Goal: Task Accomplishment & Management: Use online tool/utility

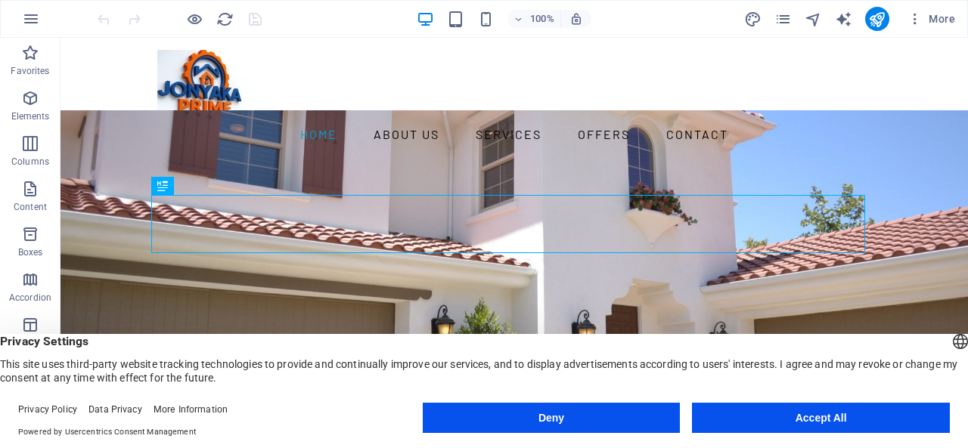
click at [819, 417] on button "Accept All" at bounding box center [821, 418] width 258 height 30
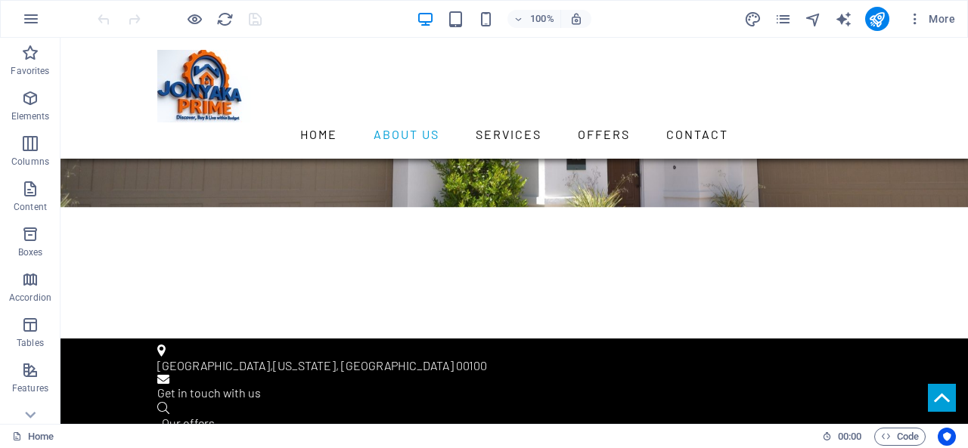
scroll to position [389, 0]
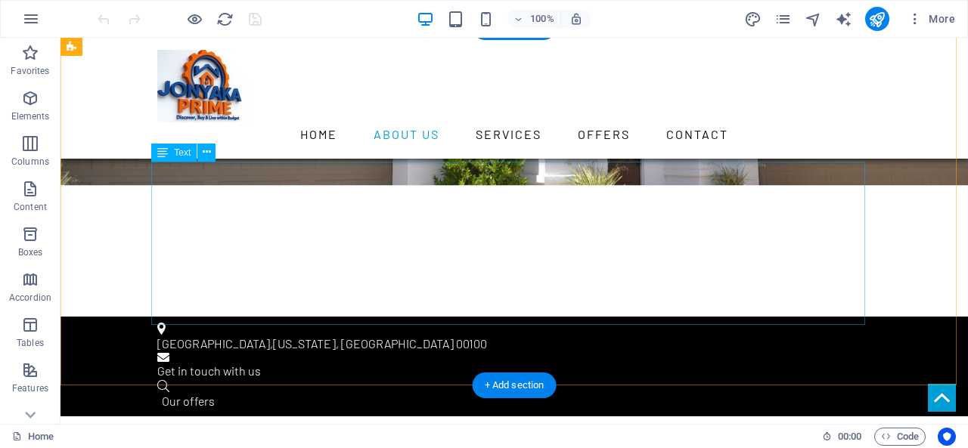
drag, startPoint x: 273, startPoint y: 222, endPoint x: 376, endPoint y: 336, distance: 153.7
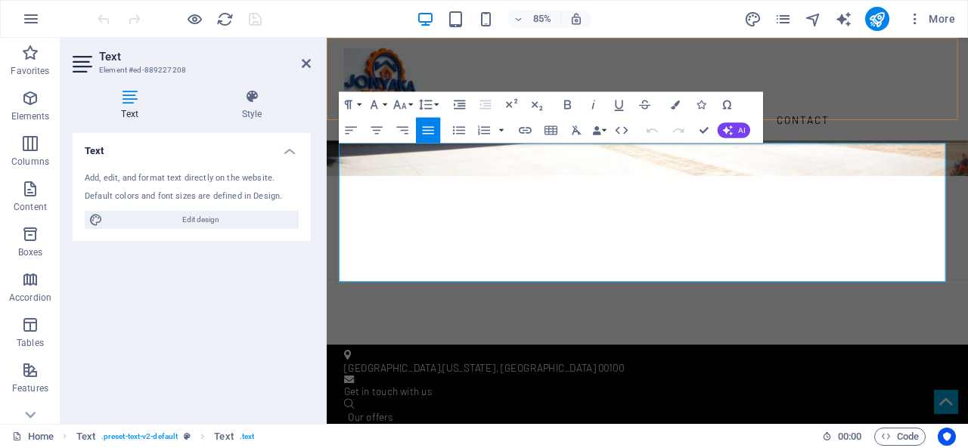
drag, startPoint x: 501, startPoint y: 313, endPoint x: 337, endPoint y: 129, distance: 245.9
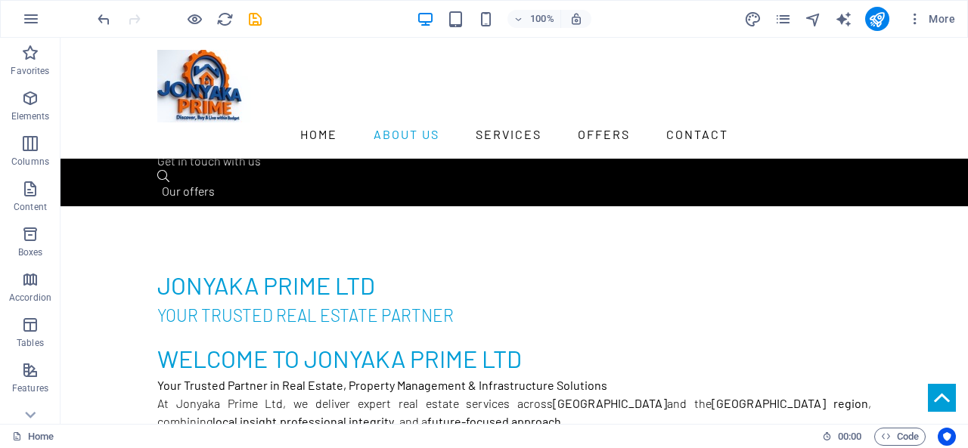
scroll to position [670, 0]
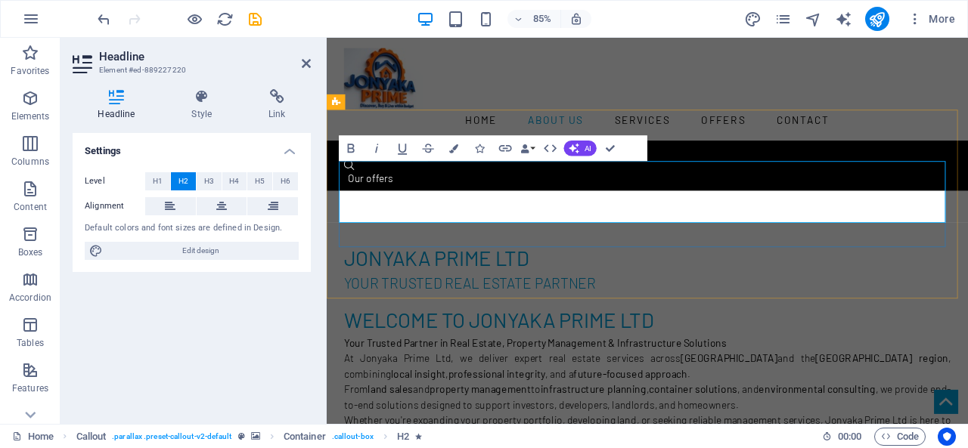
drag, startPoint x: 749, startPoint y: 237, endPoint x: 944, endPoint y: 240, distance: 195.9
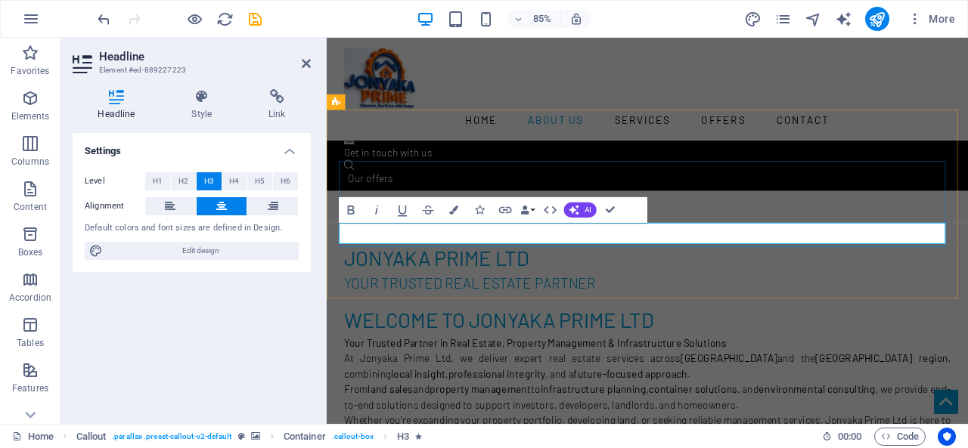
drag, startPoint x: 992, startPoint y: 271, endPoint x: 377, endPoint y: 277, distance: 615.6
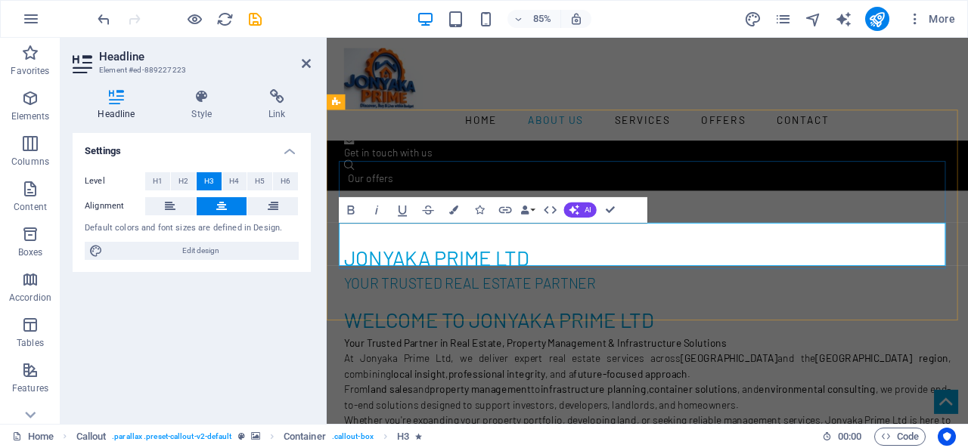
drag, startPoint x: 792, startPoint y: 299, endPoint x: 625, endPoint y: 270, distance: 169.7
drag, startPoint x: 789, startPoint y: 297, endPoint x: 638, endPoint y: 272, distance: 153.3
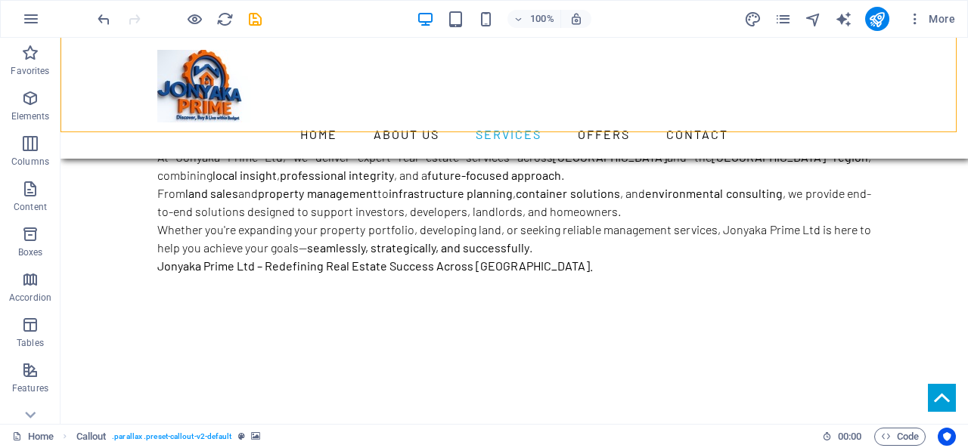
scroll to position [946, 0]
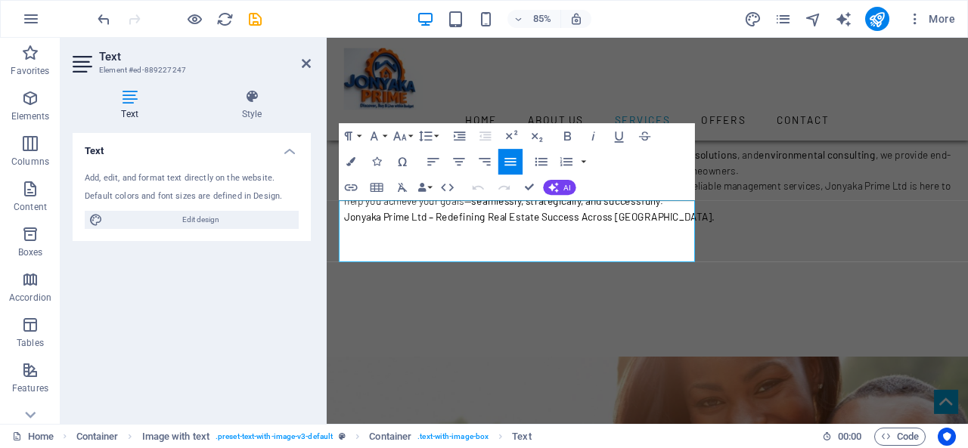
drag, startPoint x: 665, startPoint y: 296, endPoint x: 255, endPoint y: 212, distance: 418.9
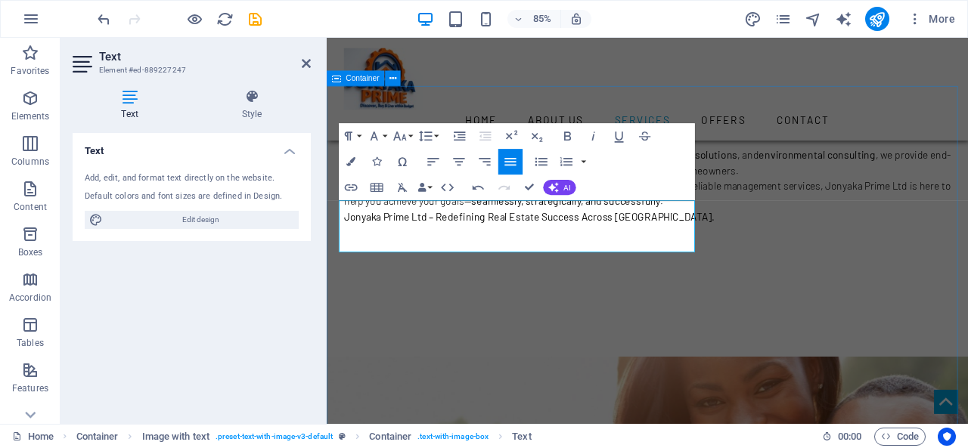
drag, startPoint x: 520, startPoint y: 234, endPoint x: 330, endPoint y: 240, distance: 189.9
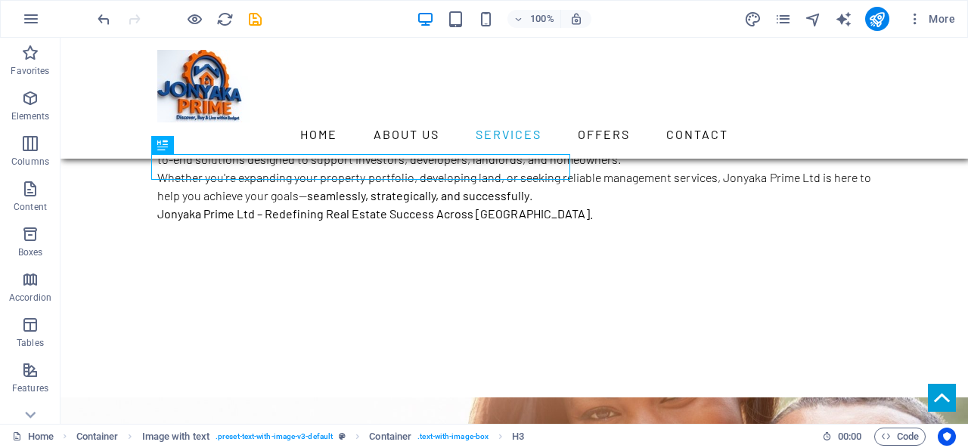
scroll to position [1162, 0]
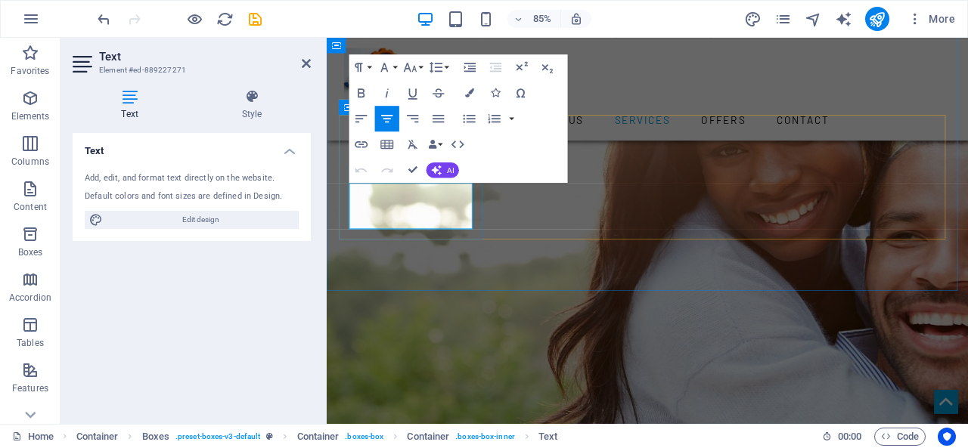
click at [103, 174] on div "Add, edit, and format text directly on the website." at bounding box center [192, 178] width 214 height 13
click at [308, 60] on icon at bounding box center [306, 63] width 9 height 12
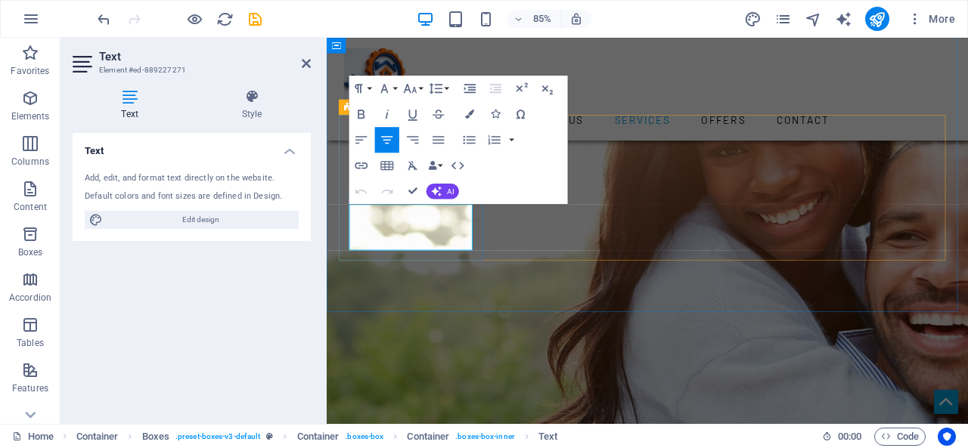
drag, startPoint x: 362, startPoint y: 238, endPoint x: 502, endPoint y: 293, distance: 150.1
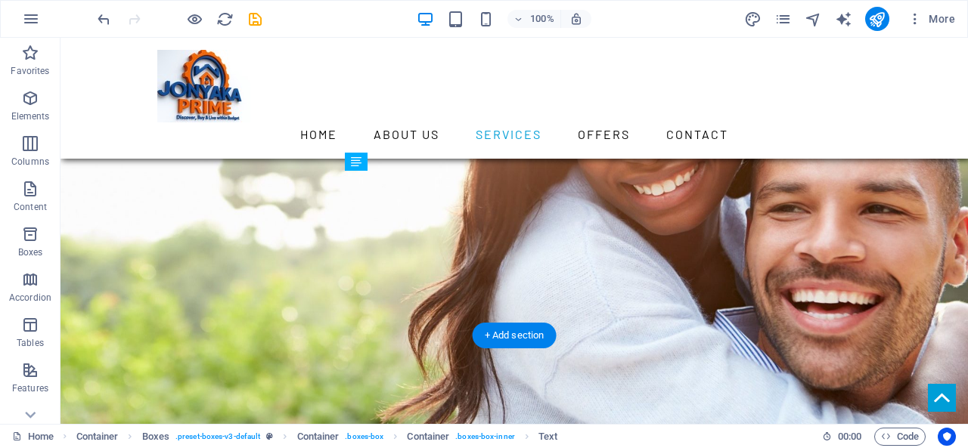
drag, startPoint x: 390, startPoint y: 244, endPoint x: 359, endPoint y: 208, distance: 47.7
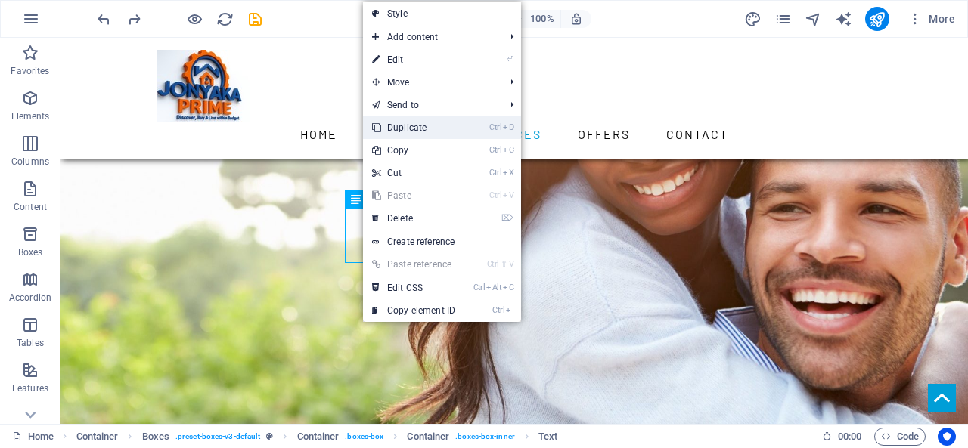
click at [429, 126] on link "Ctrl D Duplicate" at bounding box center [413, 127] width 101 height 23
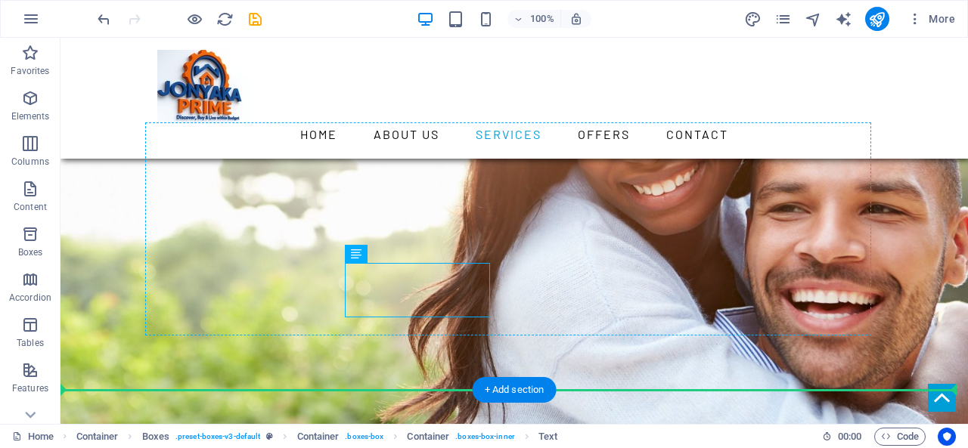
drag, startPoint x: 430, startPoint y: 299, endPoint x: 243, endPoint y: 278, distance: 188.1
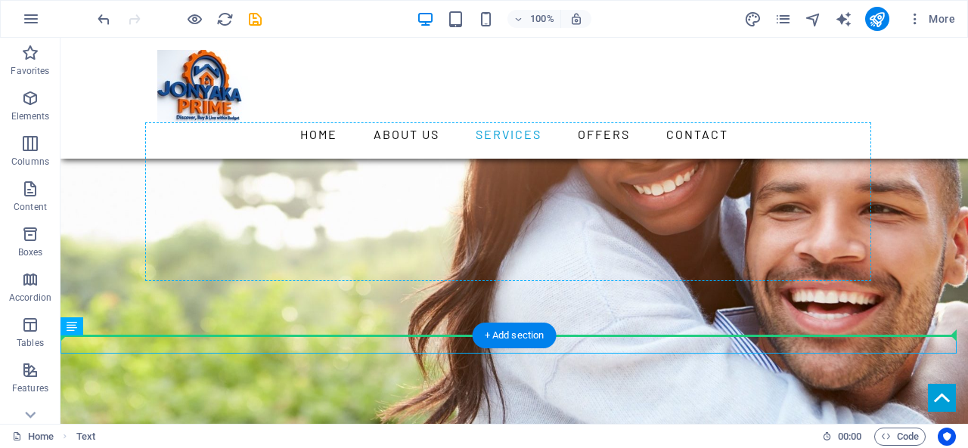
drag, startPoint x: 134, startPoint y: 368, endPoint x: 245, endPoint y: 240, distance: 169.4
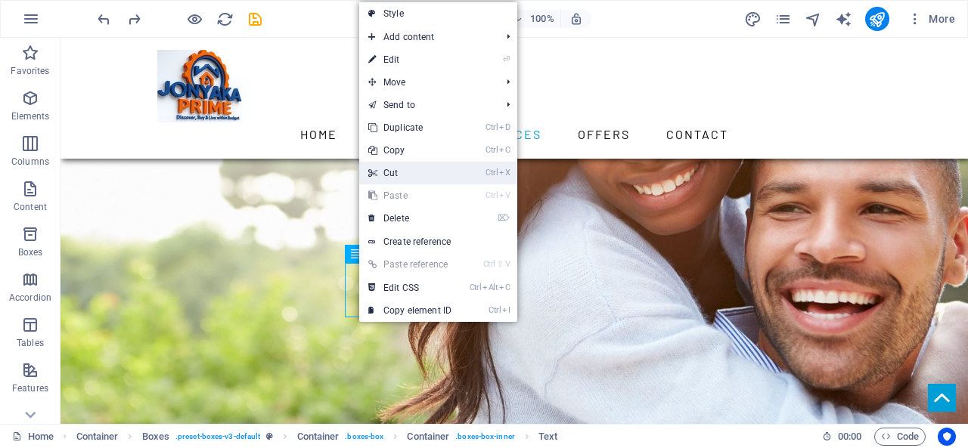
click at [407, 167] on link "Ctrl X Cut" at bounding box center [409, 173] width 101 height 23
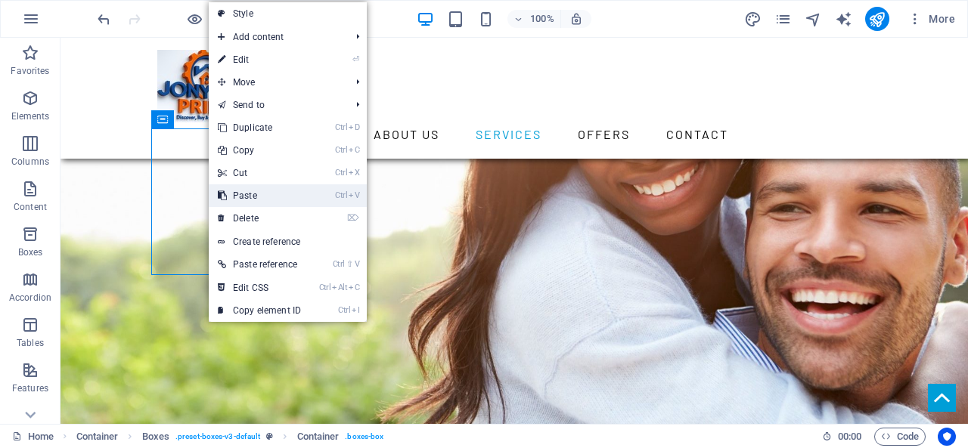
click at [260, 200] on link "Ctrl V Paste" at bounding box center [259, 196] width 101 height 23
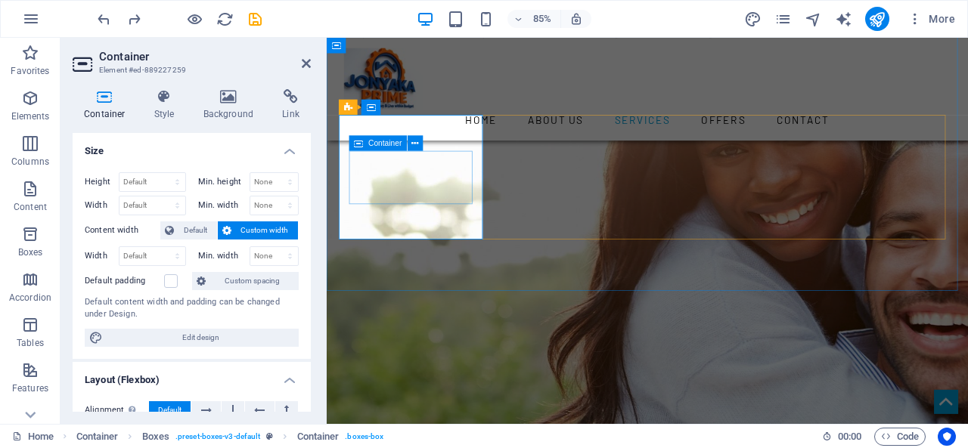
click at [371, 141] on span "Container" at bounding box center [384, 143] width 33 height 8
click at [418, 141] on icon at bounding box center [414, 144] width 7 height 14
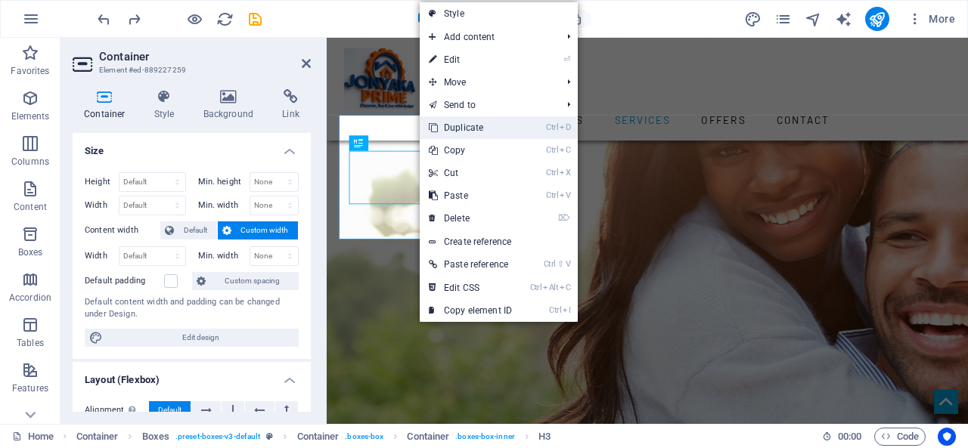
click at [473, 128] on link "Ctrl D Duplicate" at bounding box center [470, 127] width 101 height 23
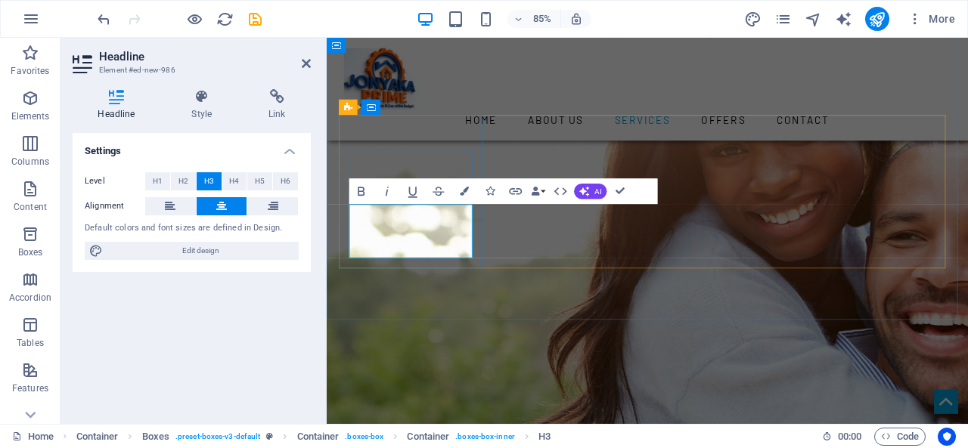
drag, startPoint x: 473, startPoint y: 282, endPoint x: 349, endPoint y: 232, distance: 133.0
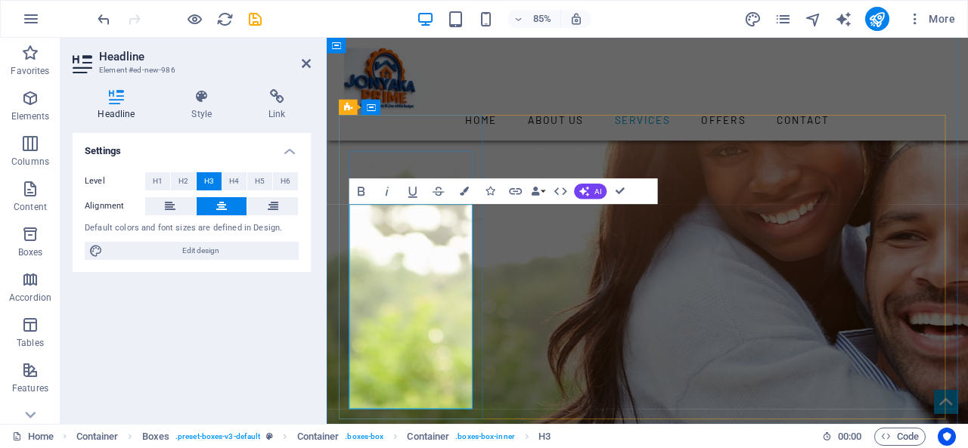
drag, startPoint x: 379, startPoint y: 250, endPoint x: 513, endPoint y: 475, distance: 261.8
click at [544, 191] on button "Data Bindings" at bounding box center [538, 192] width 18 height 26
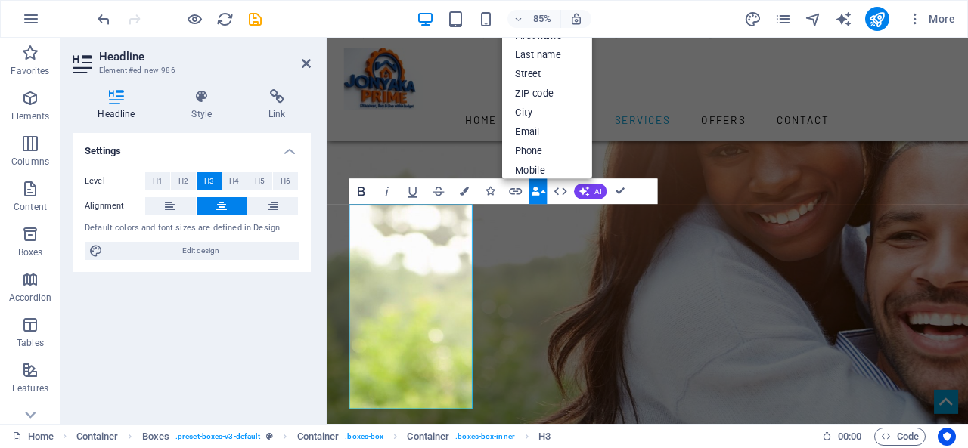
click at [358, 191] on icon "button" at bounding box center [361, 192] width 7 height 9
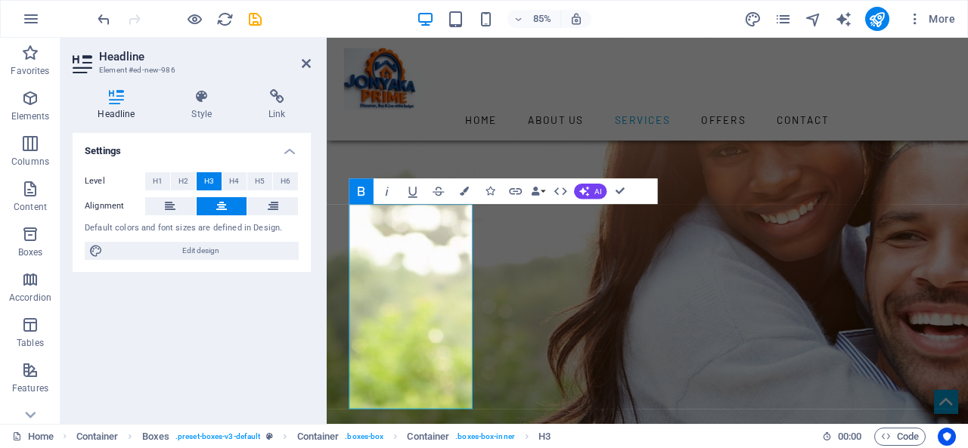
click at [358, 191] on icon "button" at bounding box center [361, 192] width 7 height 9
click at [160, 178] on span "H1" at bounding box center [158, 181] width 10 height 18
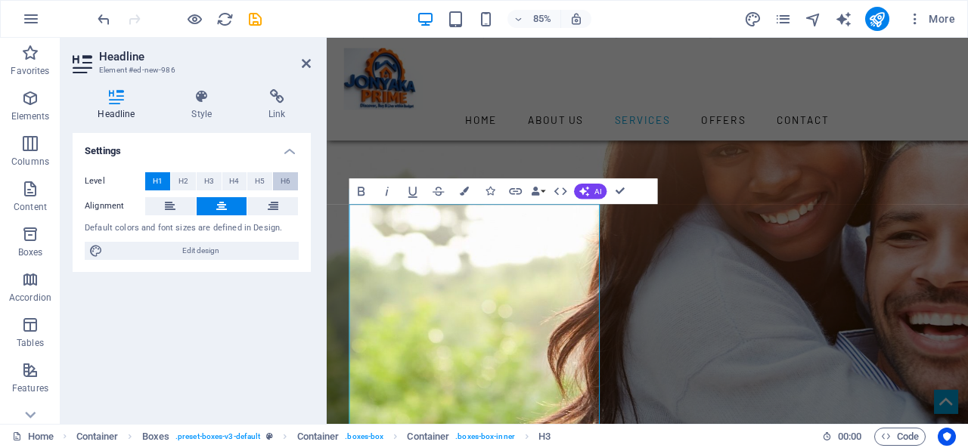
click at [287, 183] on span "H6" at bounding box center [286, 181] width 10 height 18
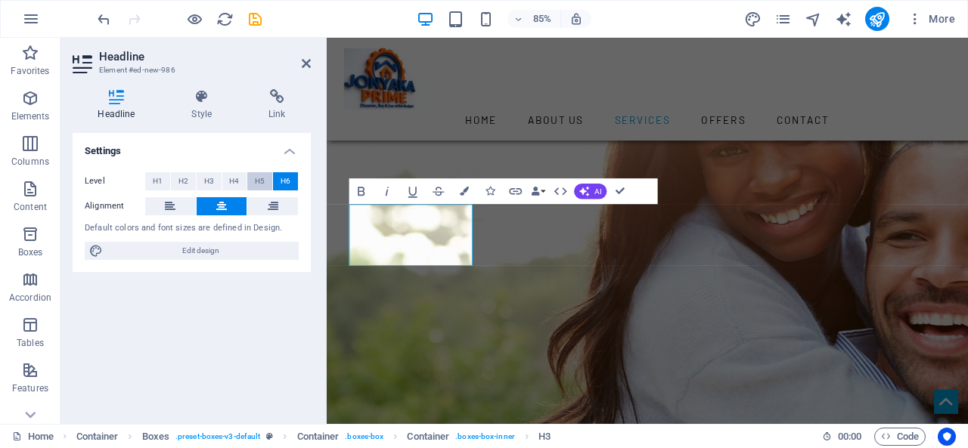
click at [262, 180] on span "H5" at bounding box center [260, 181] width 10 height 18
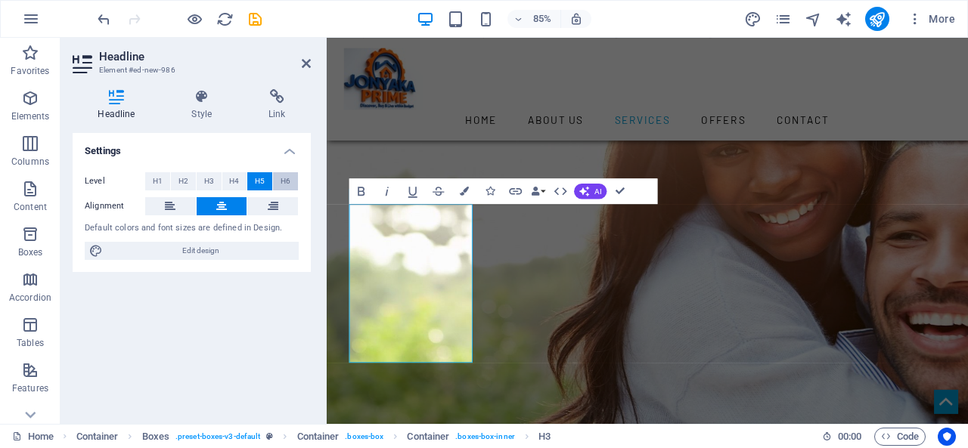
click at [290, 178] on span "H6" at bounding box center [286, 181] width 10 height 18
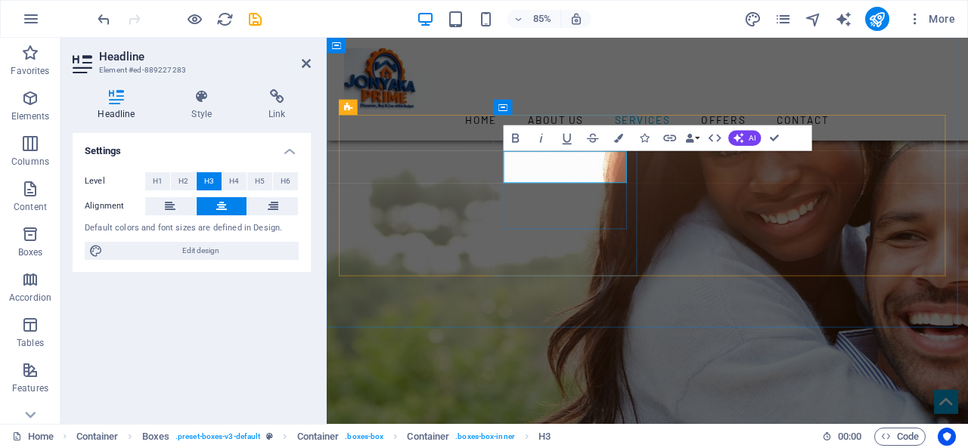
drag, startPoint x: 640, startPoint y: 193, endPoint x: 563, endPoint y: 185, distance: 76.8
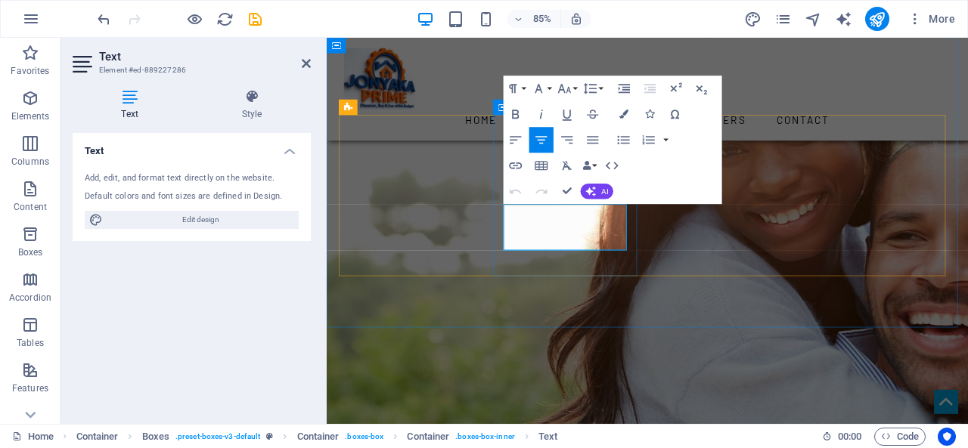
drag, startPoint x: 546, startPoint y: 240, endPoint x: 672, endPoint y: 287, distance: 134.7
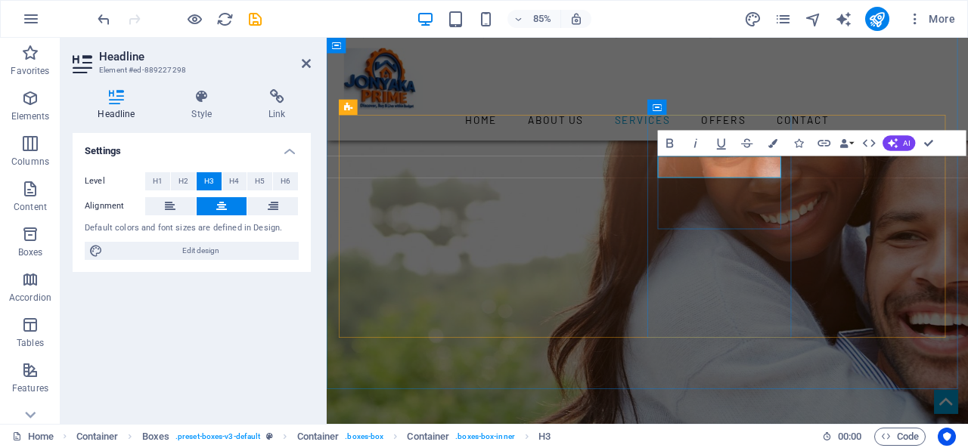
drag, startPoint x: 836, startPoint y: 193, endPoint x: 993, endPoint y: 194, distance: 156.5
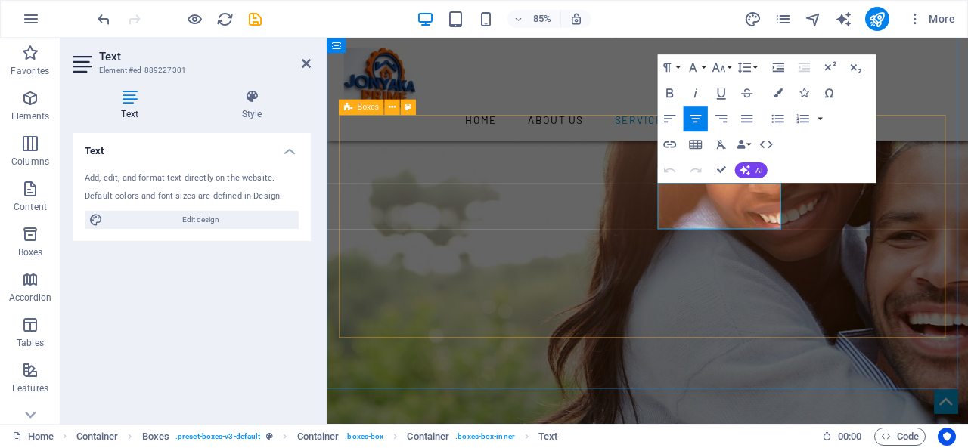
drag, startPoint x: 846, startPoint y: 254, endPoint x: 693, endPoint y: 196, distance: 164.2
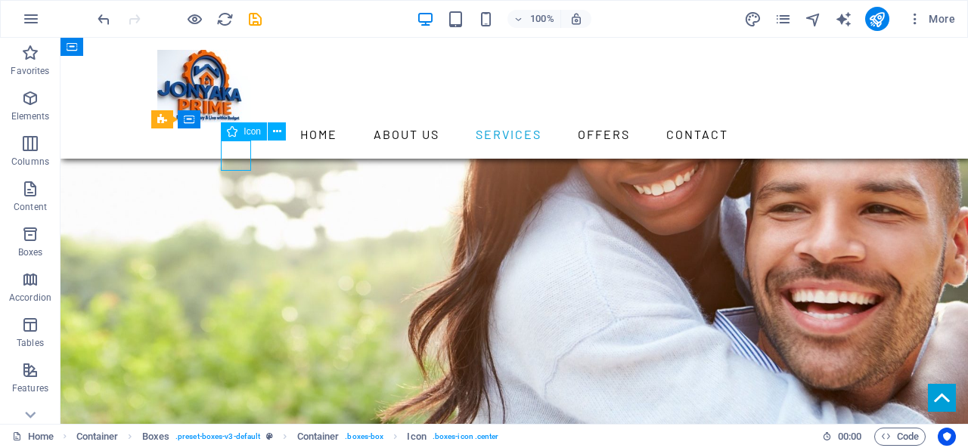
select select "xMidYMid"
select select "px"
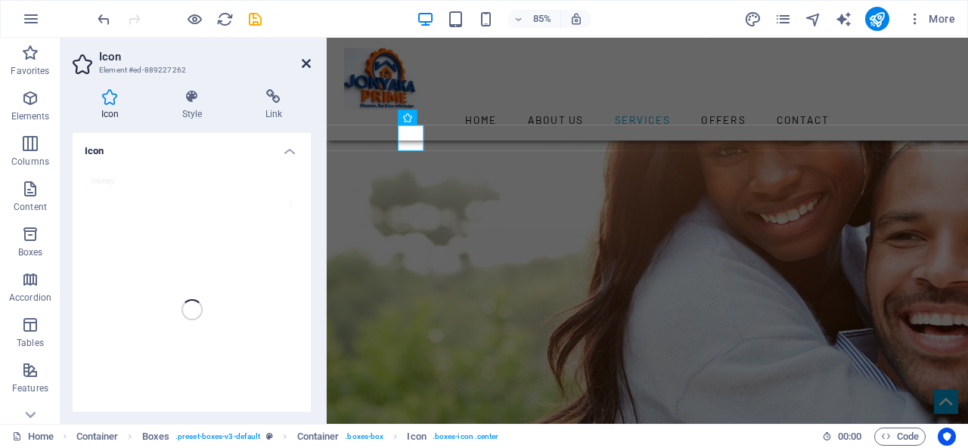
click at [303, 61] on icon at bounding box center [306, 63] width 9 height 12
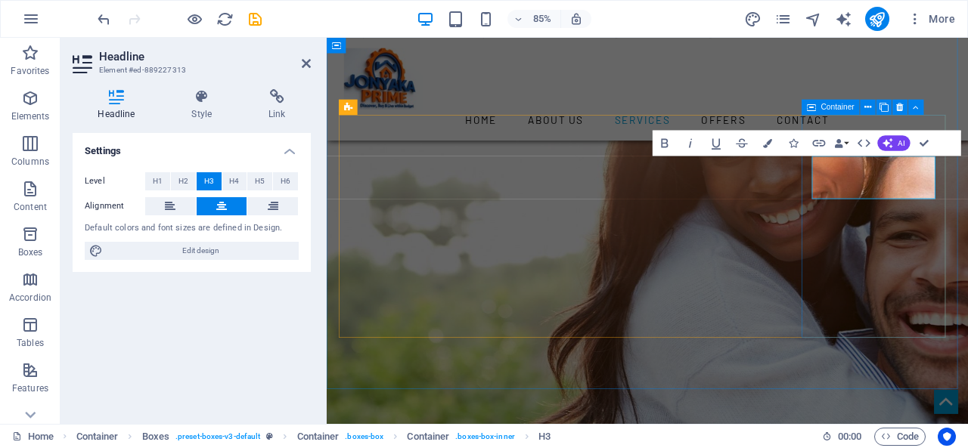
drag, startPoint x: 1014, startPoint y: 212, endPoint x: 886, endPoint y: 138, distance: 148.1
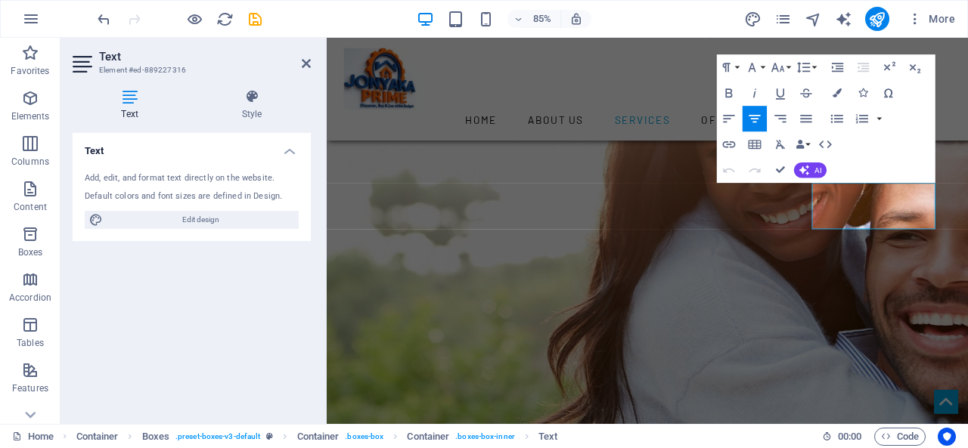
drag, startPoint x: 910, startPoint y: 219, endPoint x: 1070, endPoint y: 281, distance: 171.2
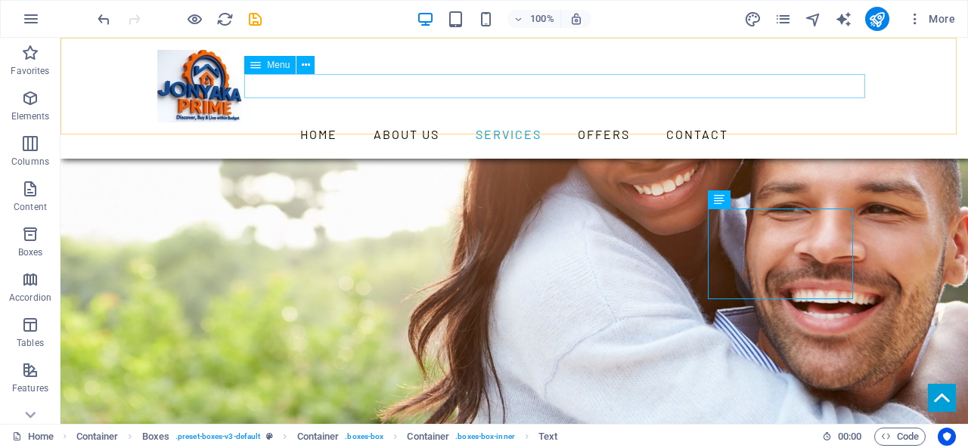
click at [452, 123] on nav "Home About us Services Offers Contact" at bounding box center [514, 135] width 714 height 24
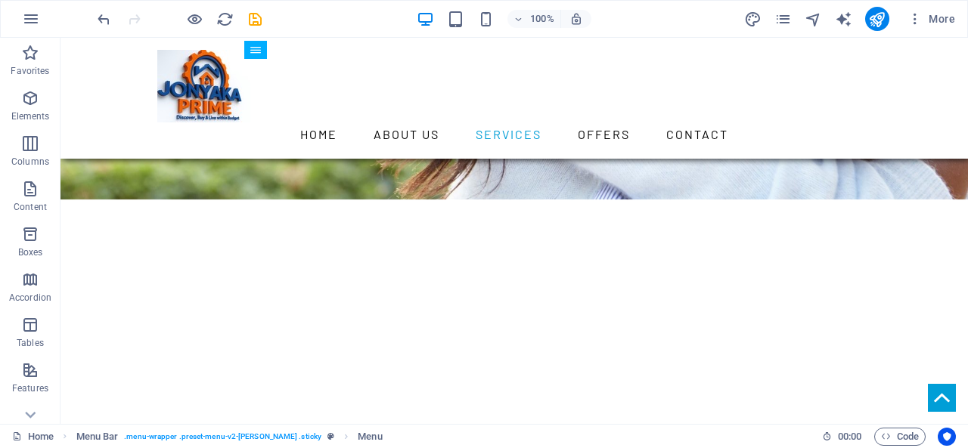
scroll to position [1454, 0]
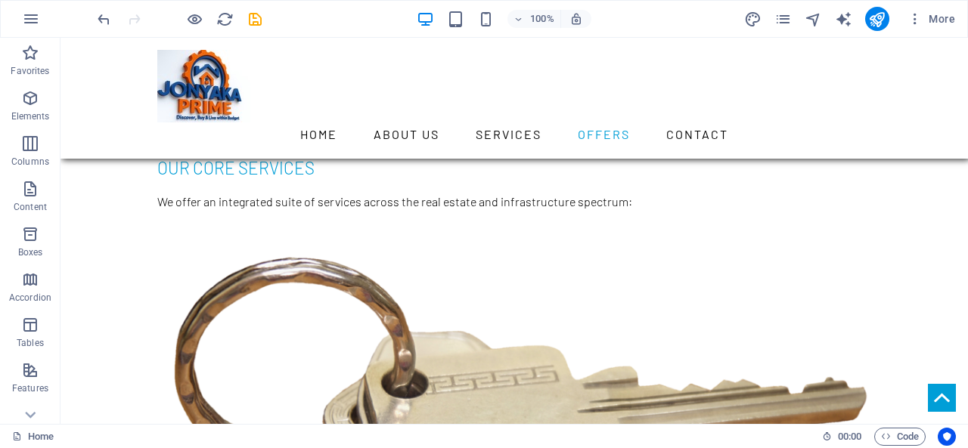
scroll to position [1722, 0]
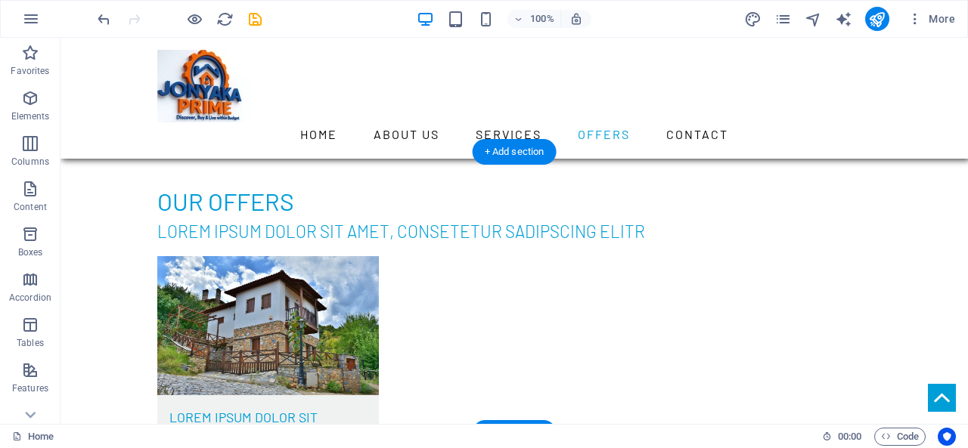
scroll to position [3763, 0]
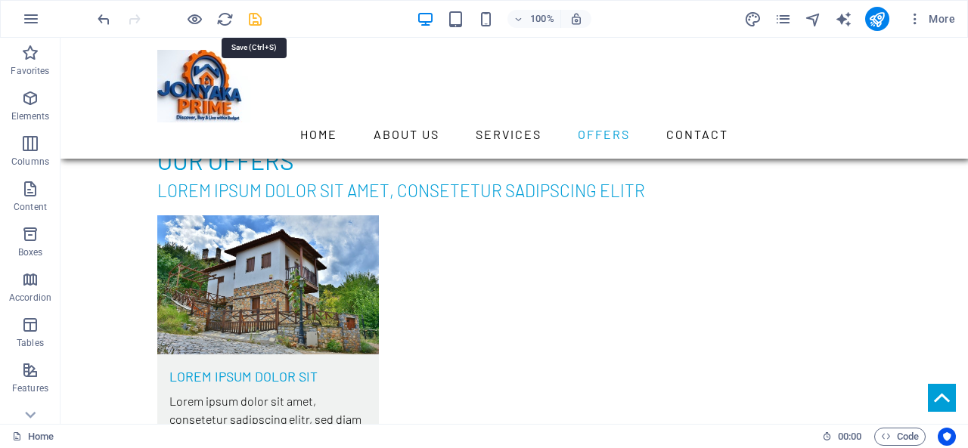
click at [254, 14] on icon "save" at bounding box center [255, 19] width 17 height 17
checkbox input "false"
click at [225, 17] on icon "reload" at bounding box center [224, 19] width 17 height 17
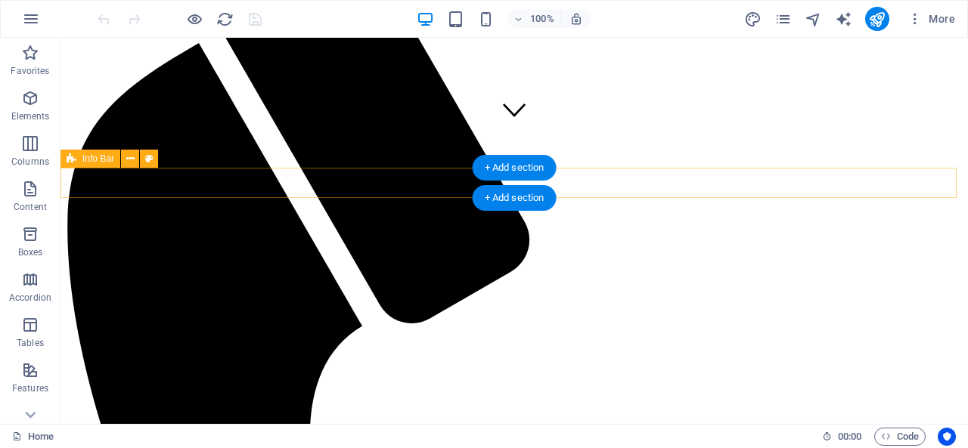
scroll to position [302, 0]
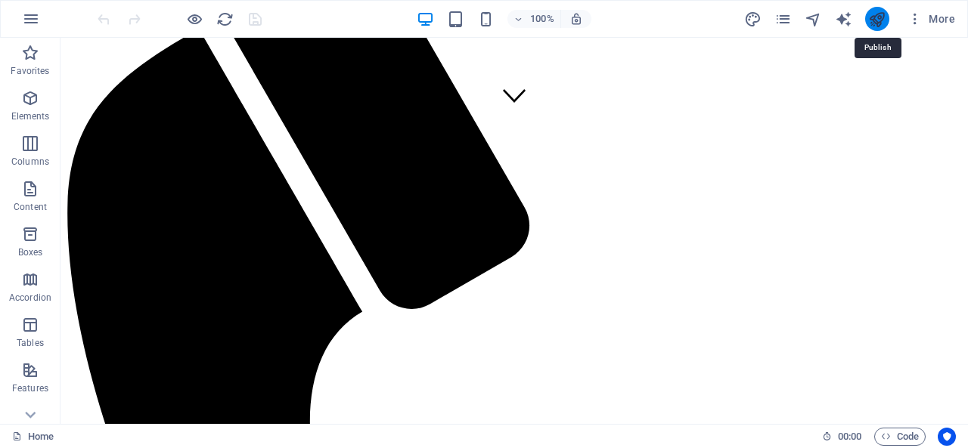
click at [873, 18] on icon "publish" at bounding box center [876, 19] width 17 height 17
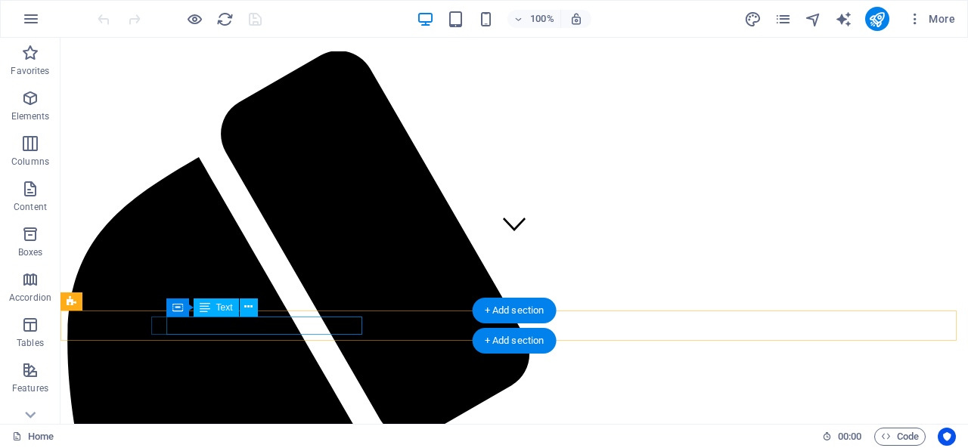
scroll to position [227, 0]
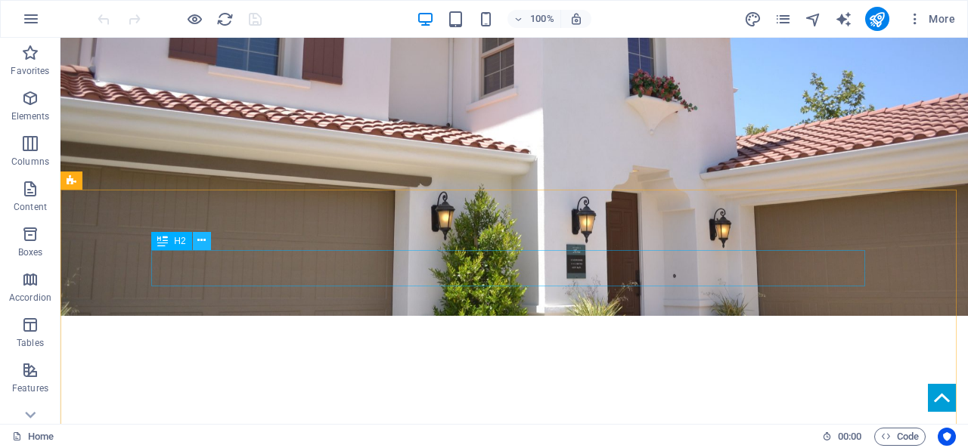
click at [201, 240] on icon at bounding box center [201, 241] width 8 height 16
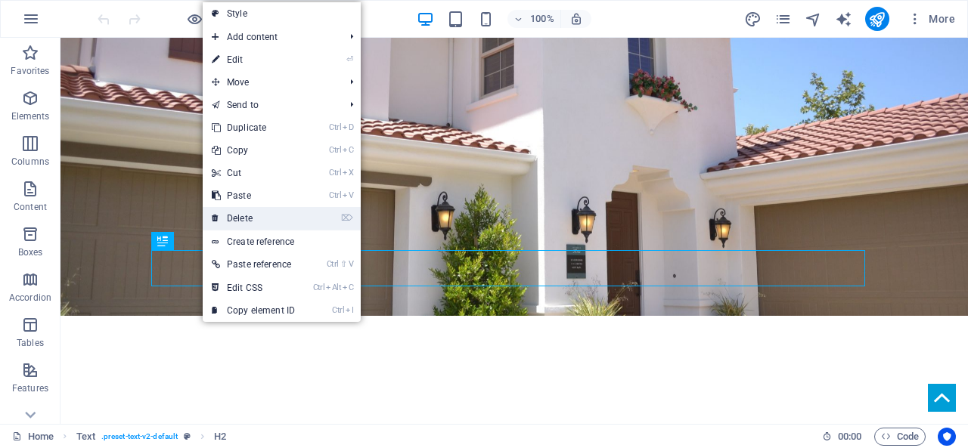
click at [247, 215] on link "⌦ Delete" at bounding box center [253, 218] width 101 height 23
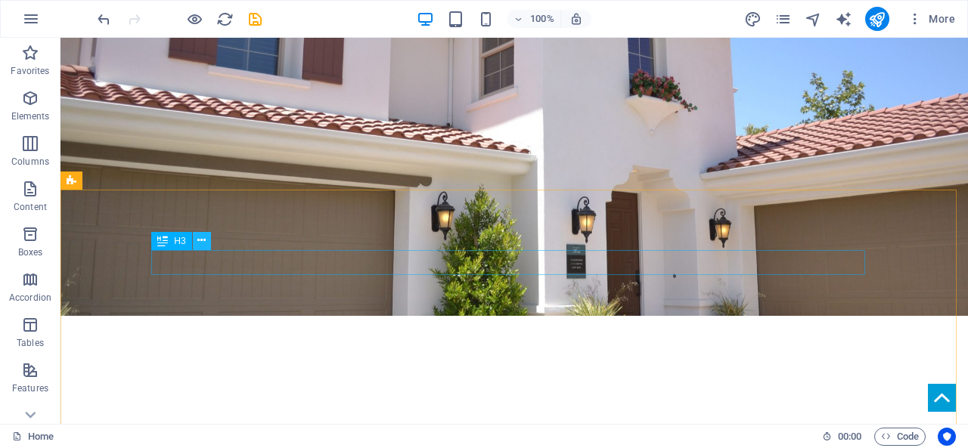
click at [201, 240] on icon at bounding box center [201, 241] width 8 height 16
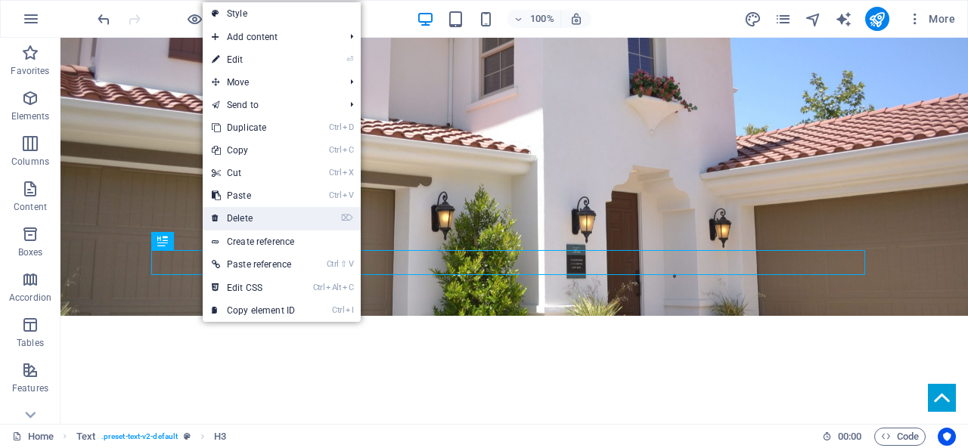
click at [247, 221] on link "⌦ Delete" at bounding box center [253, 218] width 101 height 23
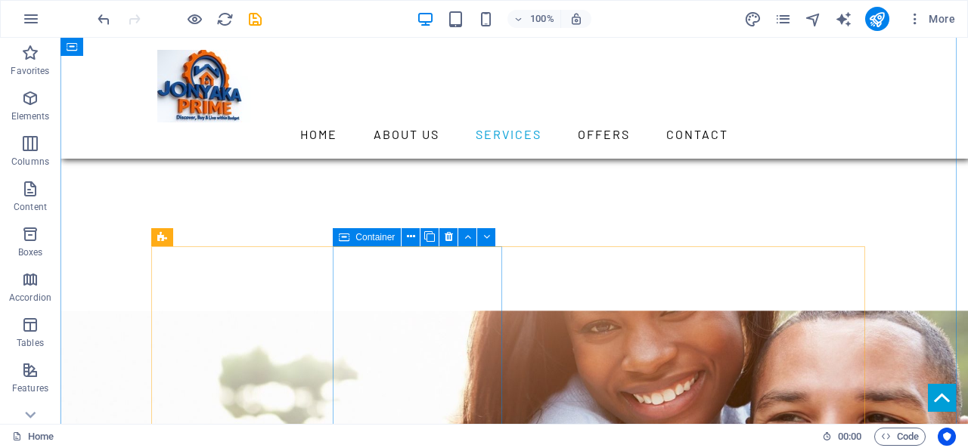
scroll to position [983, 0]
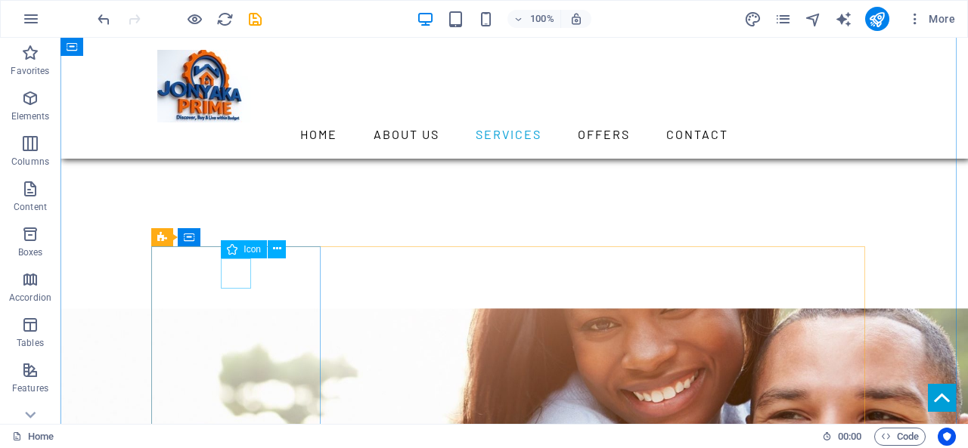
click at [243, 251] on div "Icon" at bounding box center [244, 249] width 46 height 18
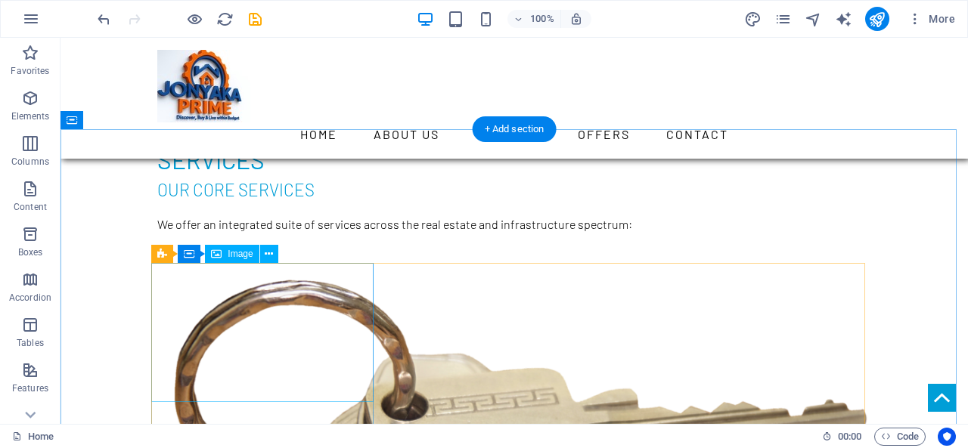
scroll to position [1739, 0]
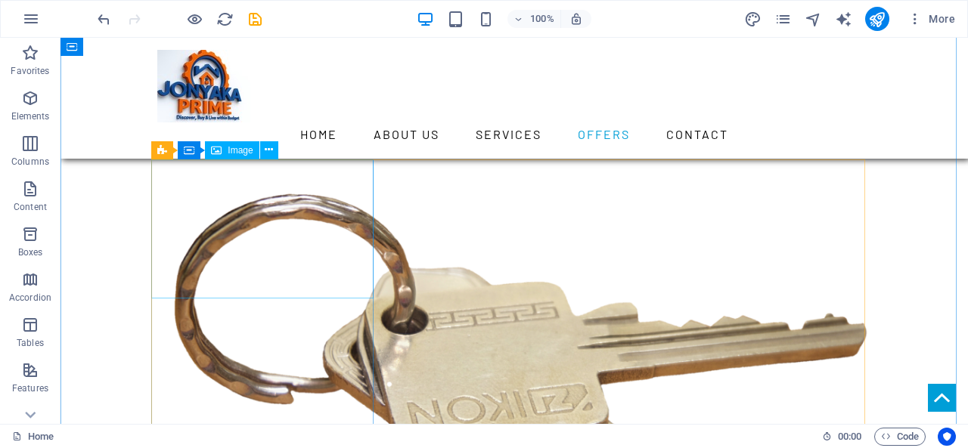
click at [239, 150] on span "Image" at bounding box center [240, 150] width 25 height 9
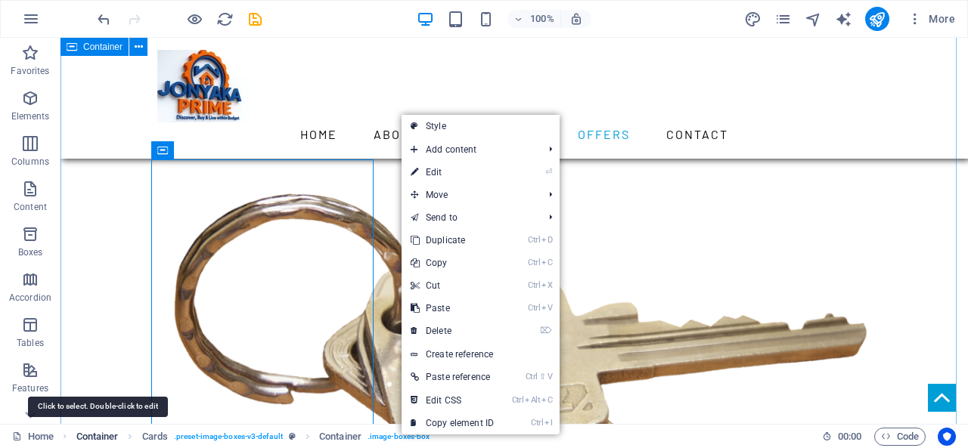
click at [97, 439] on span "Container" at bounding box center [97, 437] width 42 height 18
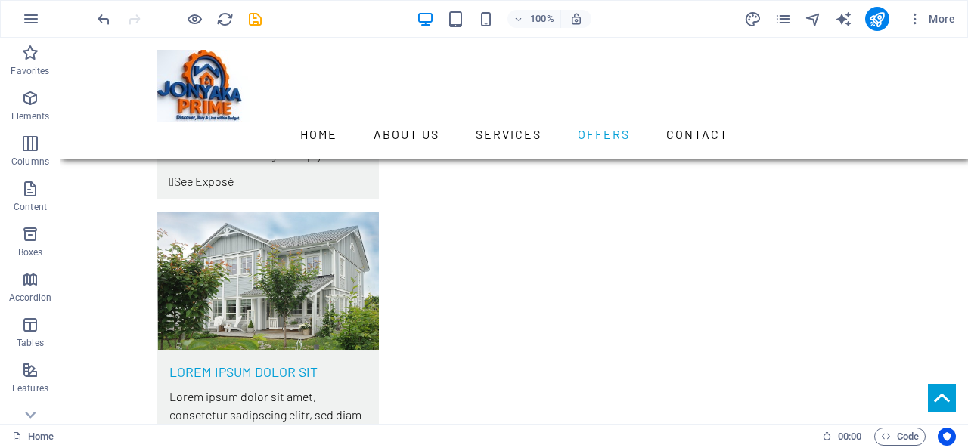
scroll to position [4732, 0]
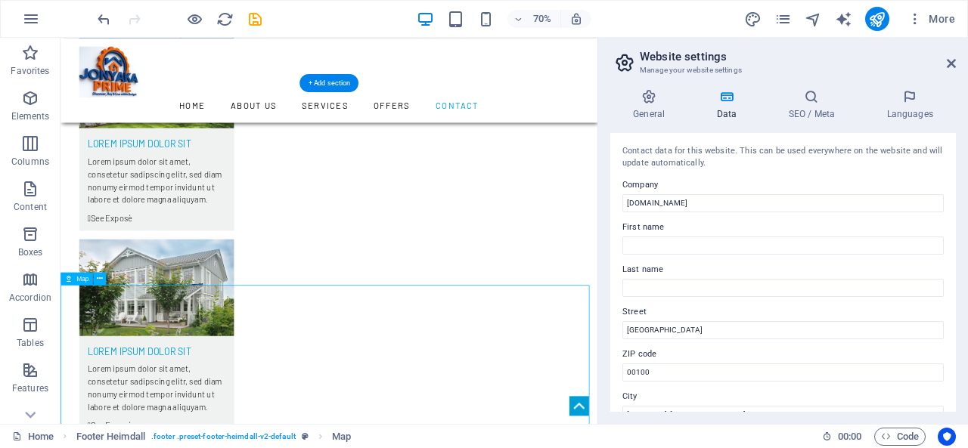
scroll to position [4736, 0]
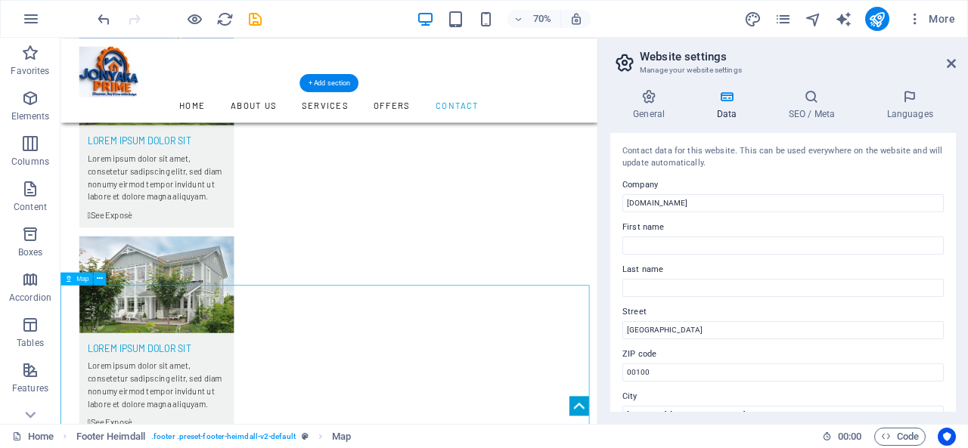
drag, startPoint x: 442, startPoint y: 535, endPoint x: 439, endPoint y: 497, distance: 37.9
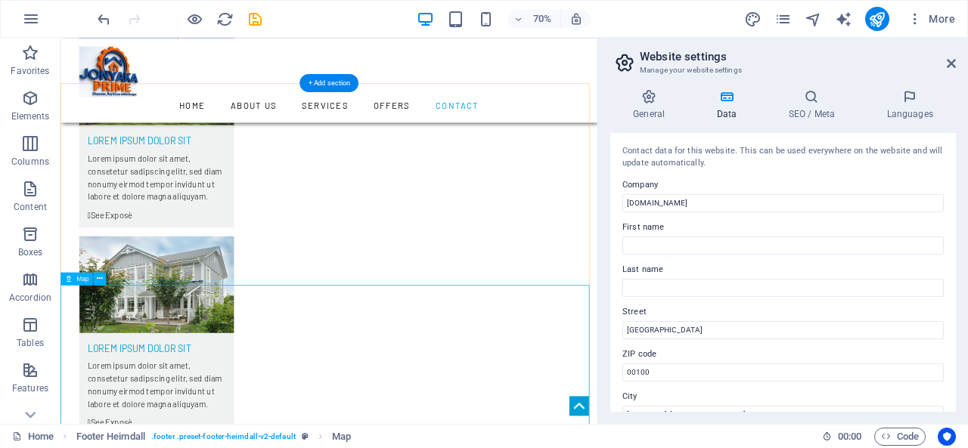
select select "1"
select select "px"
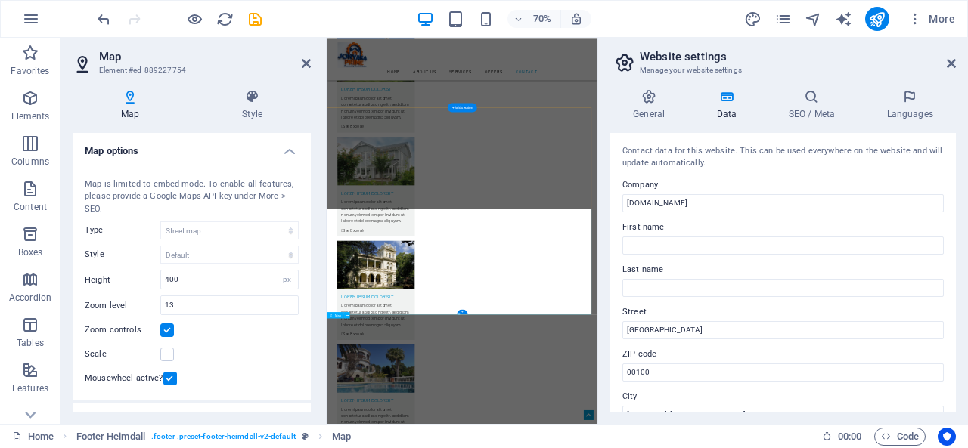
scroll to position [4601, 0]
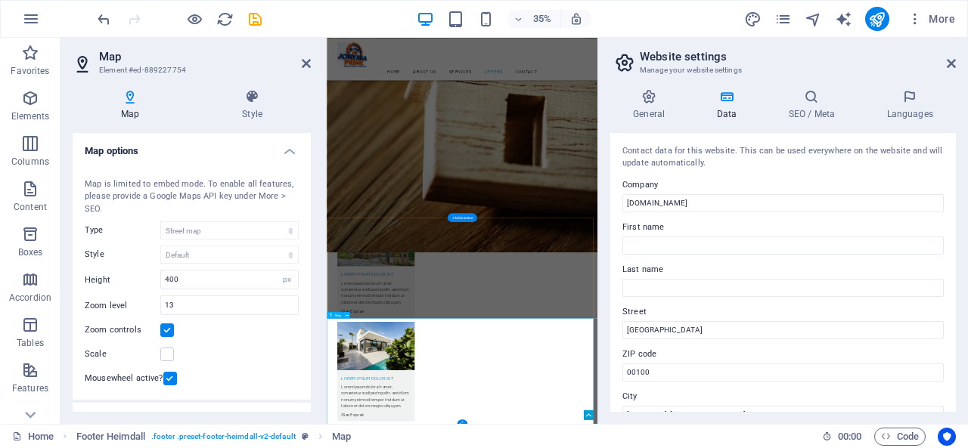
click at [126, 104] on icon at bounding box center [130, 96] width 115 height 15
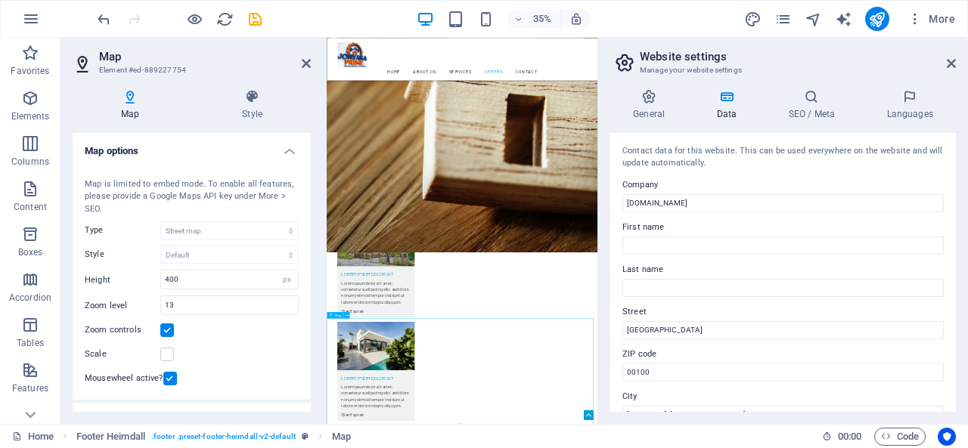
drag, startPoint x: 793, startPoint y: 1059, endPoint x: 1021, endPoint y: 1121, distance: 235.9
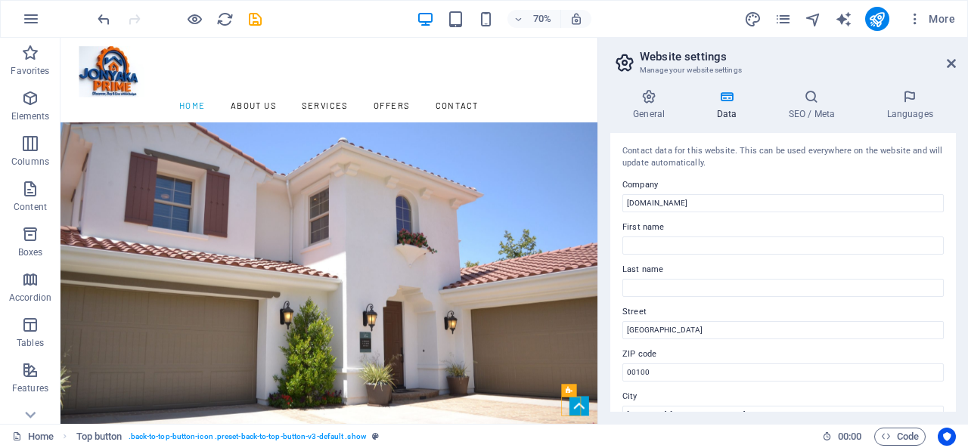
scroll to position [30, 0]
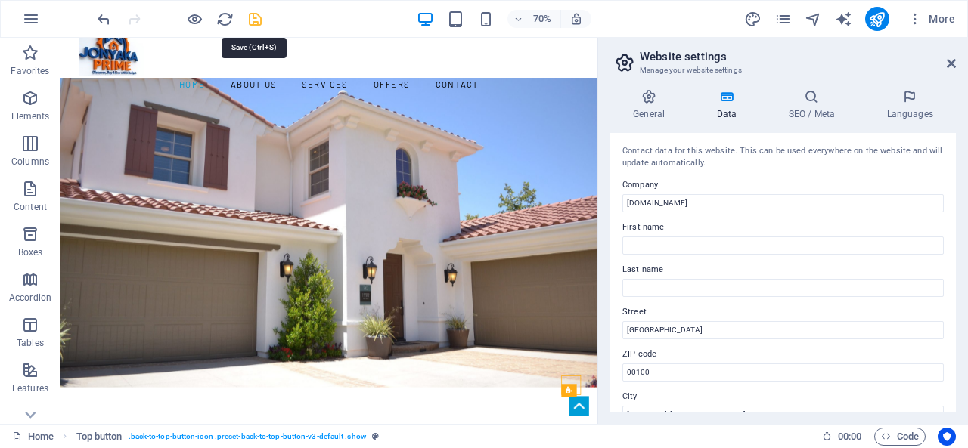
click at [249, 17] on icon "save" at bounding box center [255, 19] width 17 height 17
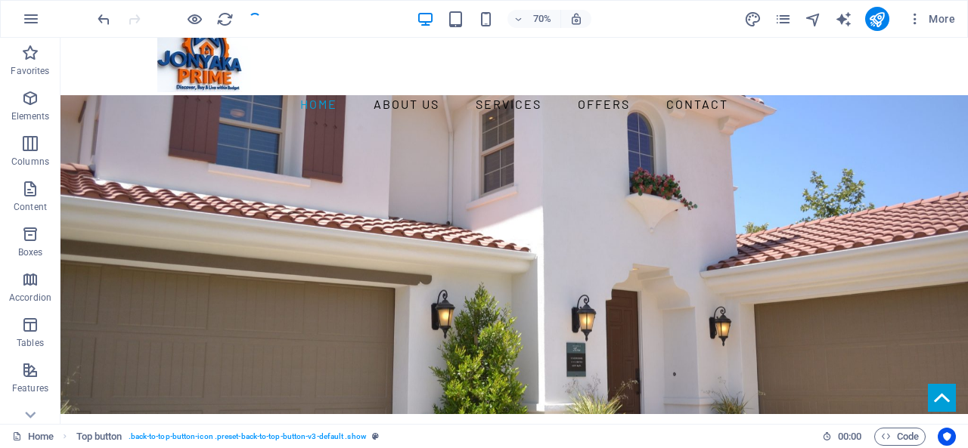
checkbox input "false"
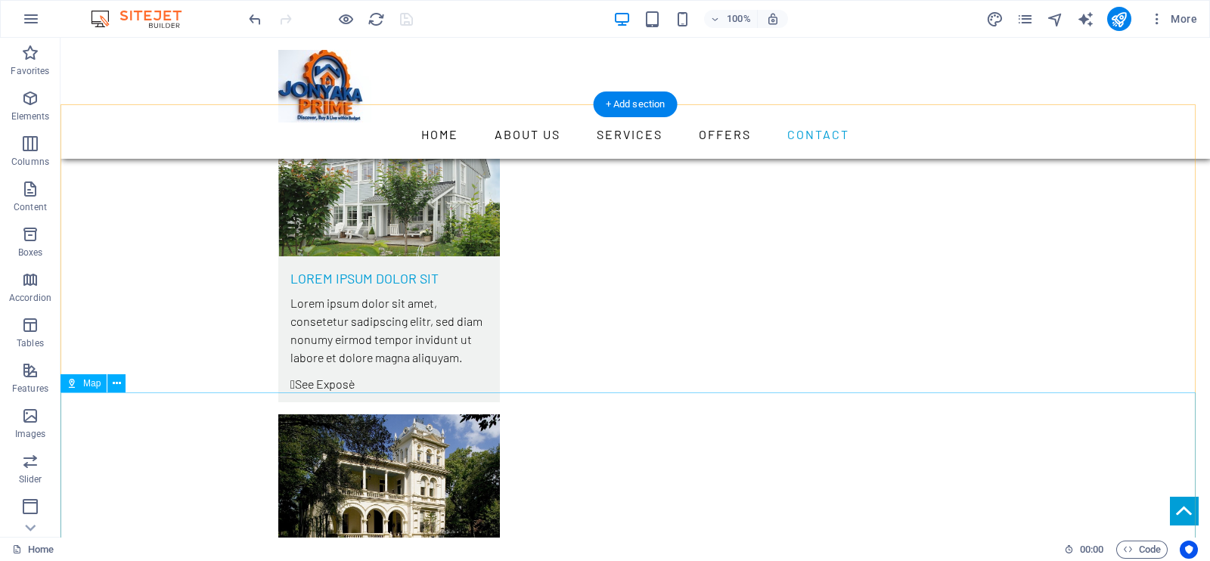
scroll to position [4895, 0]
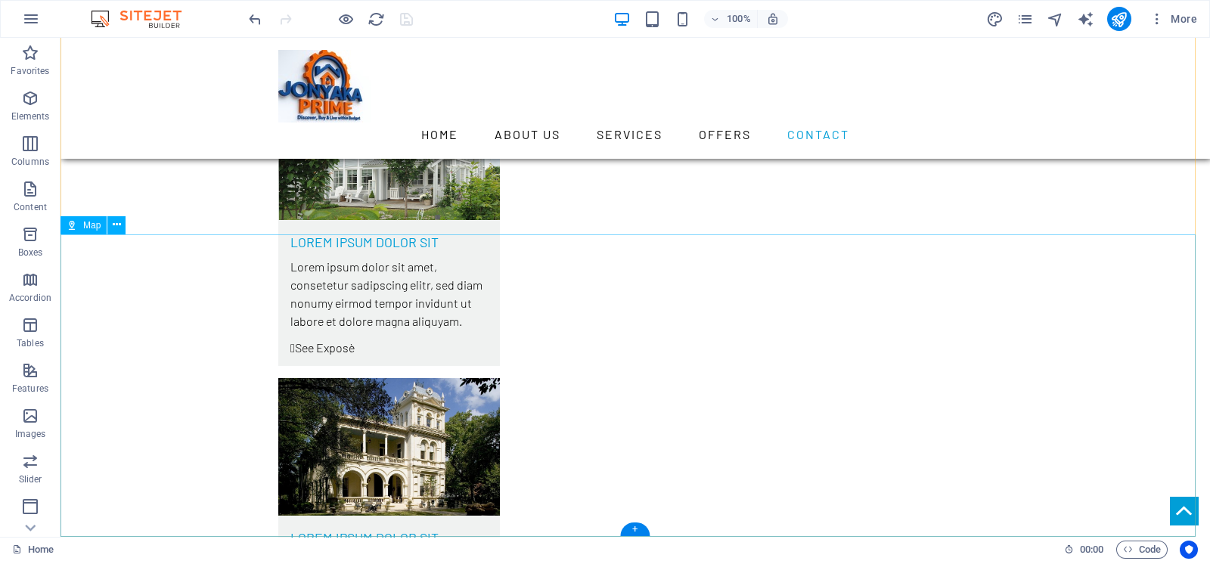
click at [115, 224] on icon at bounding box center [117, 225] width 8 height 16
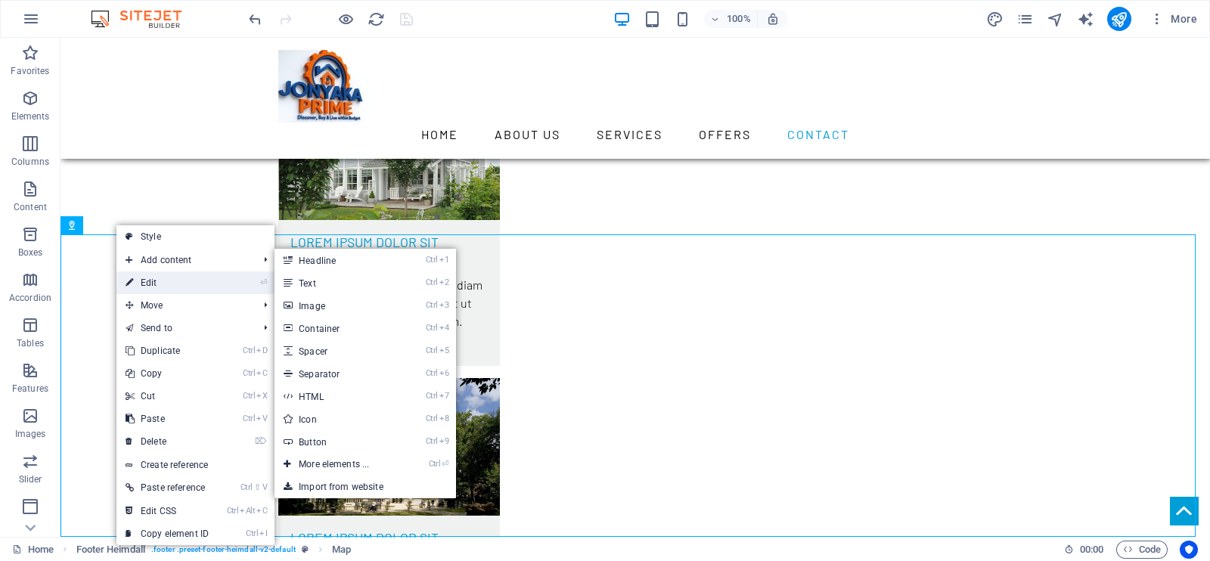
click at [159, 287] on link "⏎ Edit" at bounding box center [166, 282] width 101 height 23
select select "1"
select select "px"
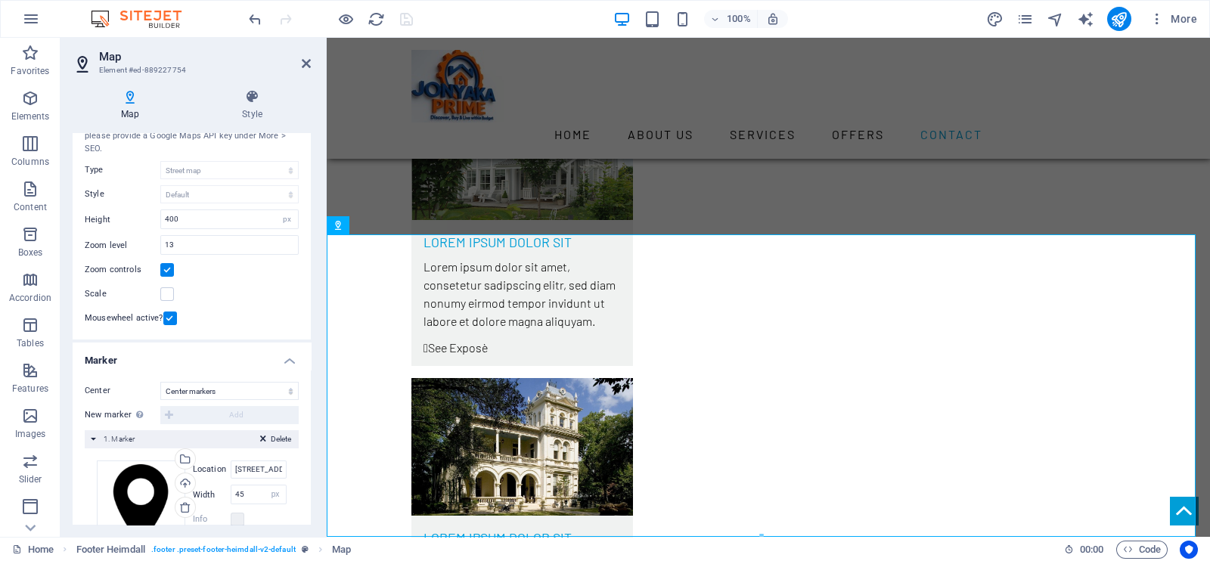
scroll to position [0, 0]
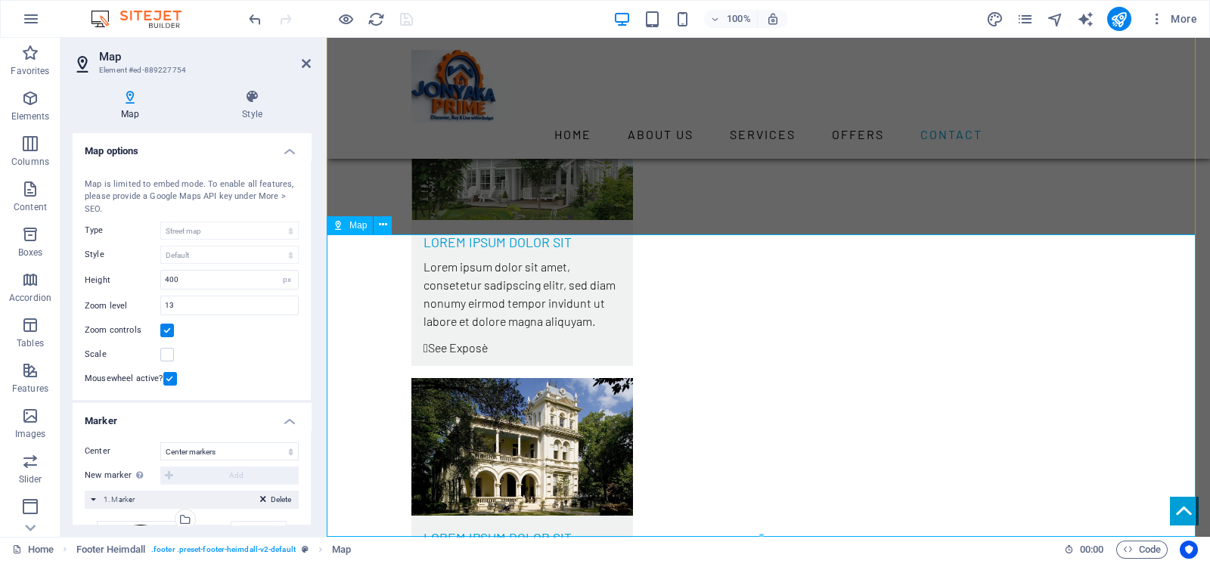
click at [139, 116] on h4 "Map" at bounding box center [133, 105] width 121 height 32
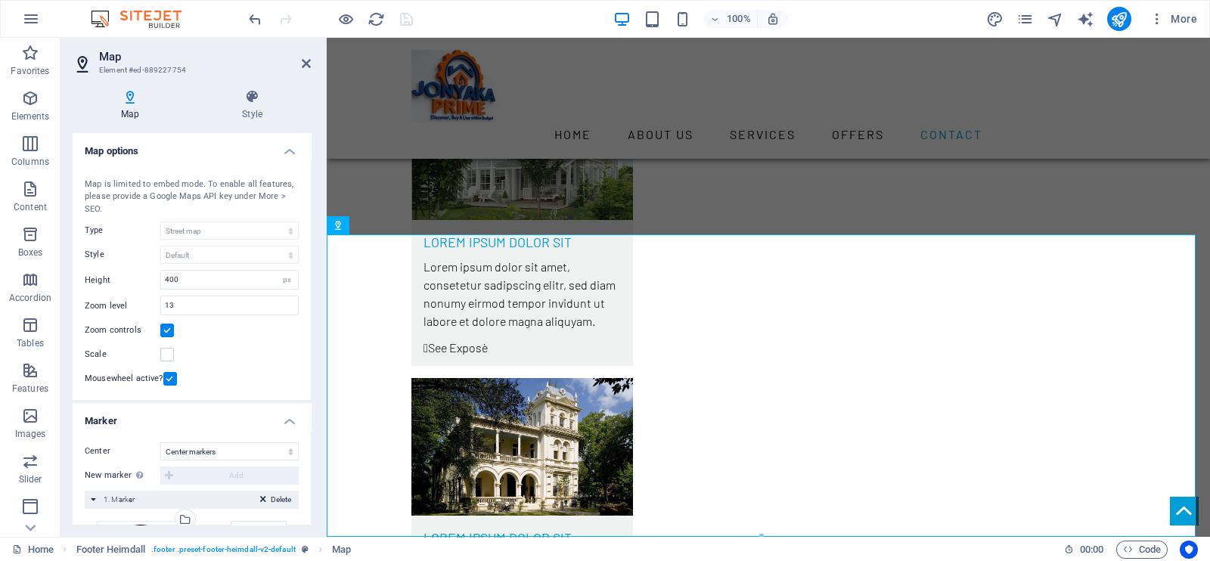
click at [181, 75] on h3 "Element #ed-889227754" at bounding box center [189, 71] width 181 height 14
click at [243, 193] on div "Map is limited to embed mode. To enable all features, please provide a Google M…" at bounding box center [192, 197] width 214 height 38
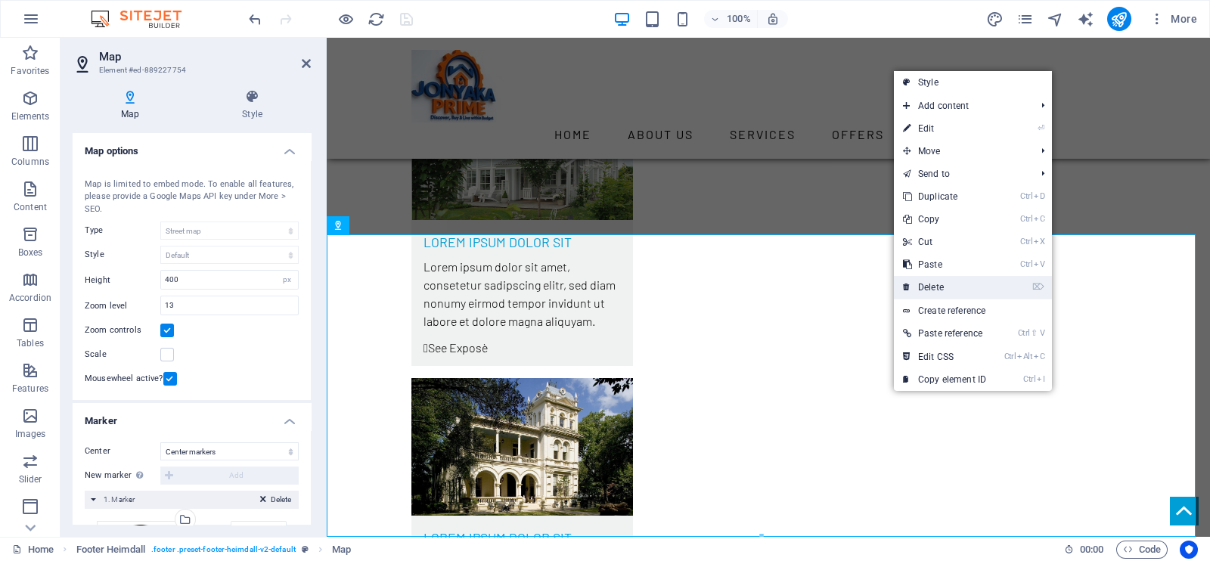
click at [967, 284] on link "⌦ Delete" at bounding box center [944, 287] width 101 height 23
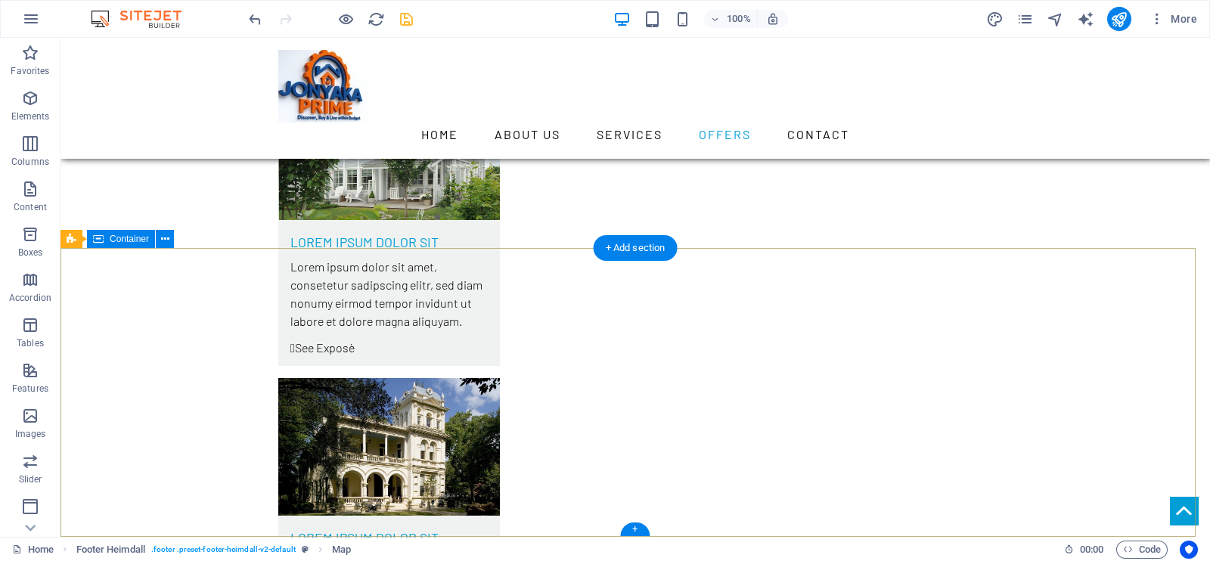
scroll to position [4592, 0]
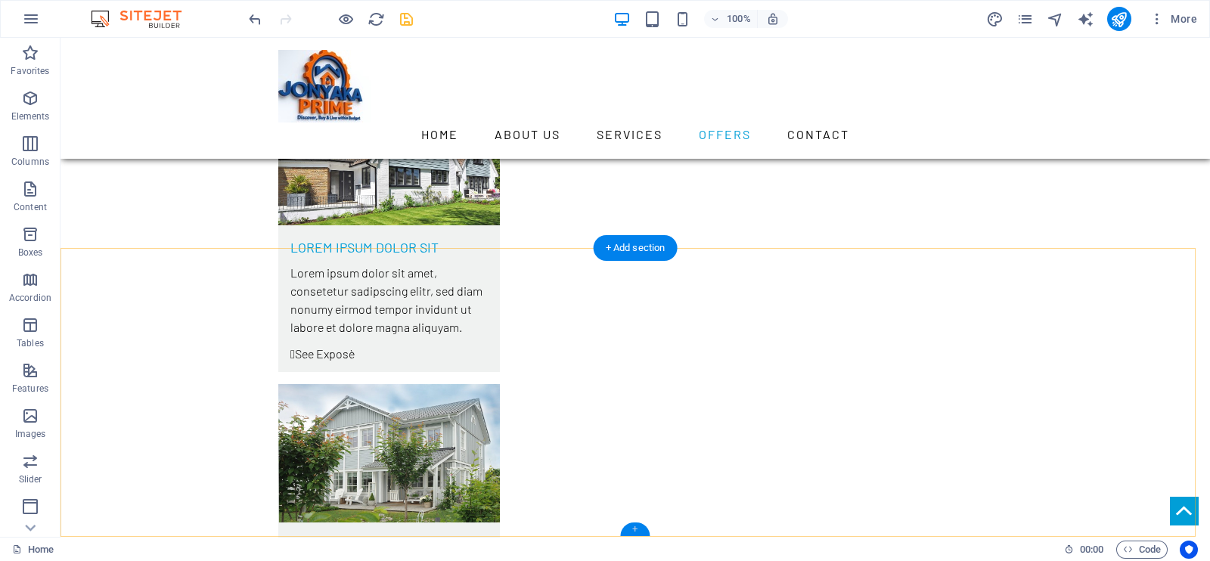
click at [634, 448] on div "+" at bounding box center [634, 530] width 29 height 14
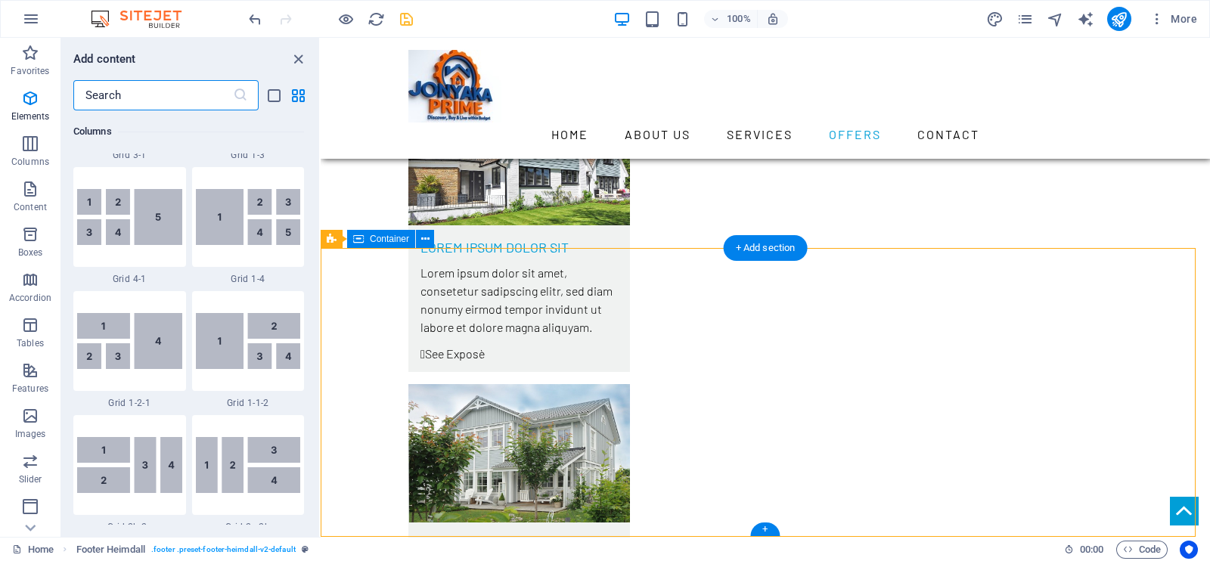
scroll to position [2646, 0]
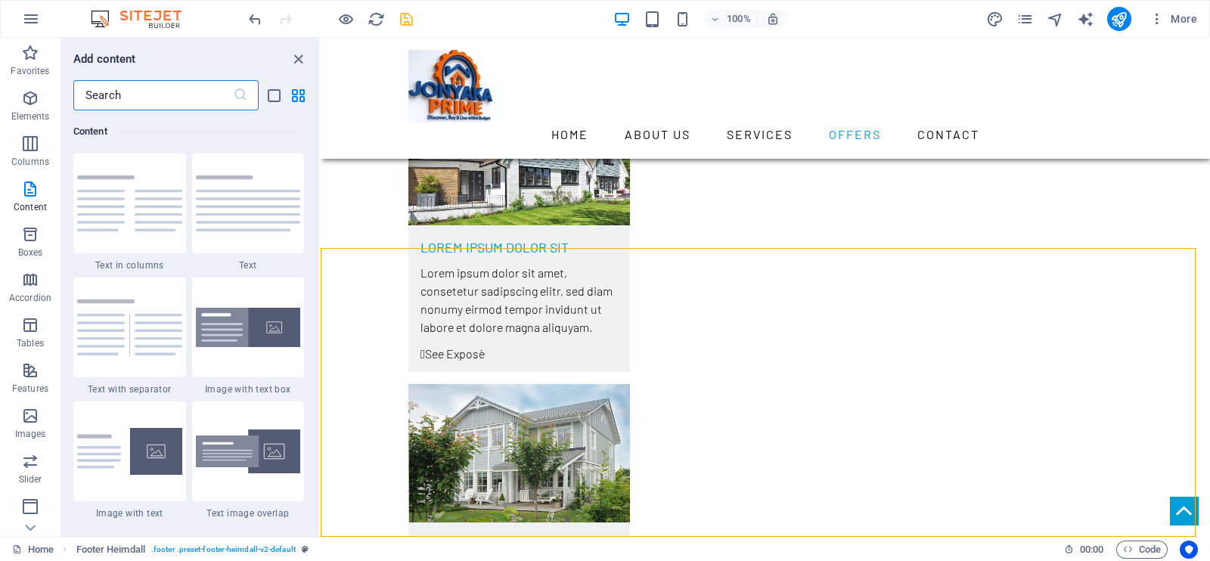
click at [178, 98] on input "text" at bounding box center [153, 95] width 160 height 30
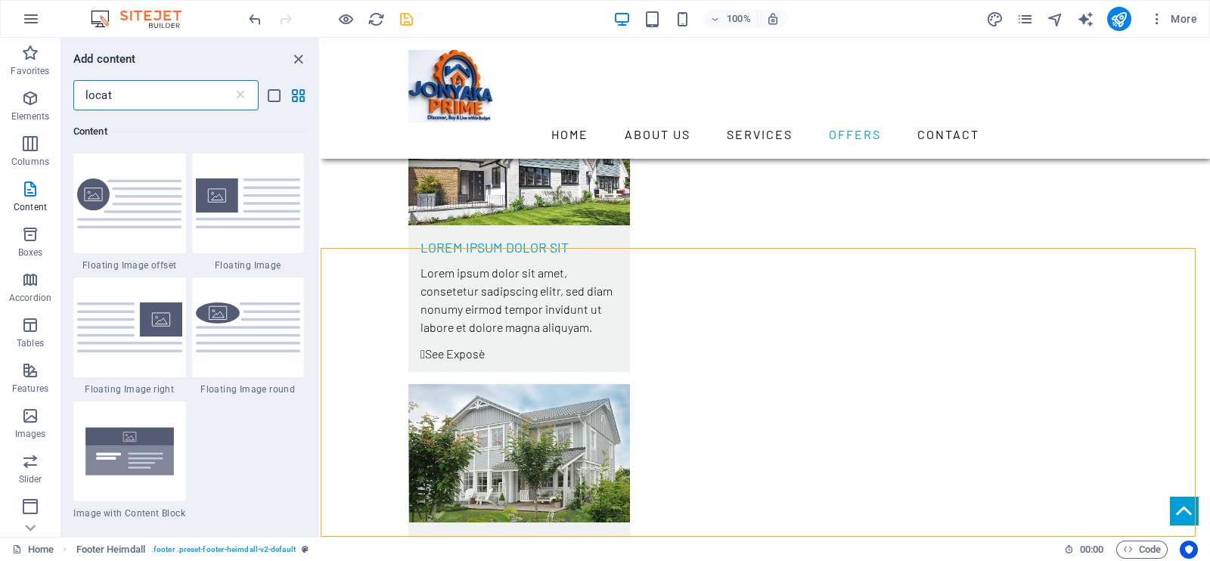
scroll to position [0, 0]
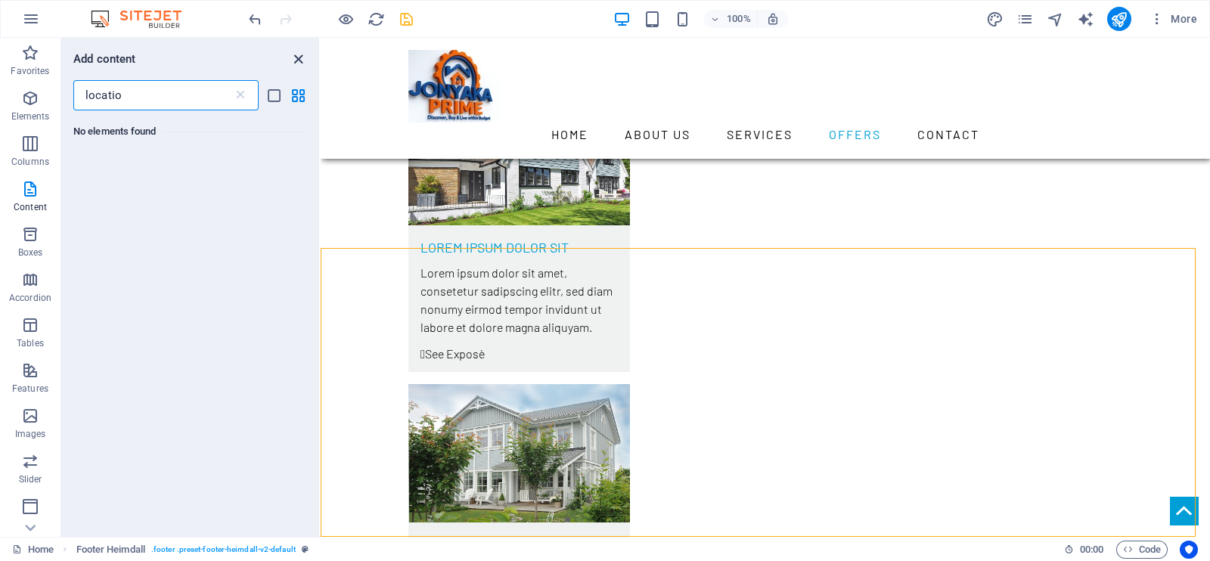
type input "locatio"
drag, startPoint x: 300, startPoint y: 62, endPoint x: 237, endPoint y: 29, distance: 71.4
click at [300, 62] on icon "close panel" at bounding box center [298, 59] width 17 height 17
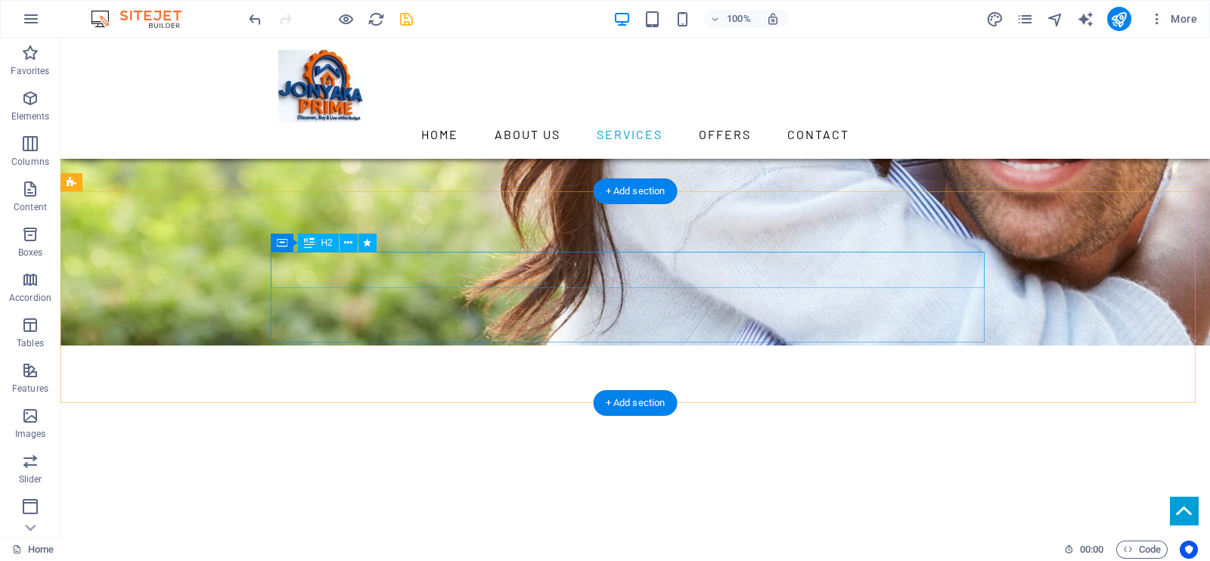
scroll to position [1095, 0]
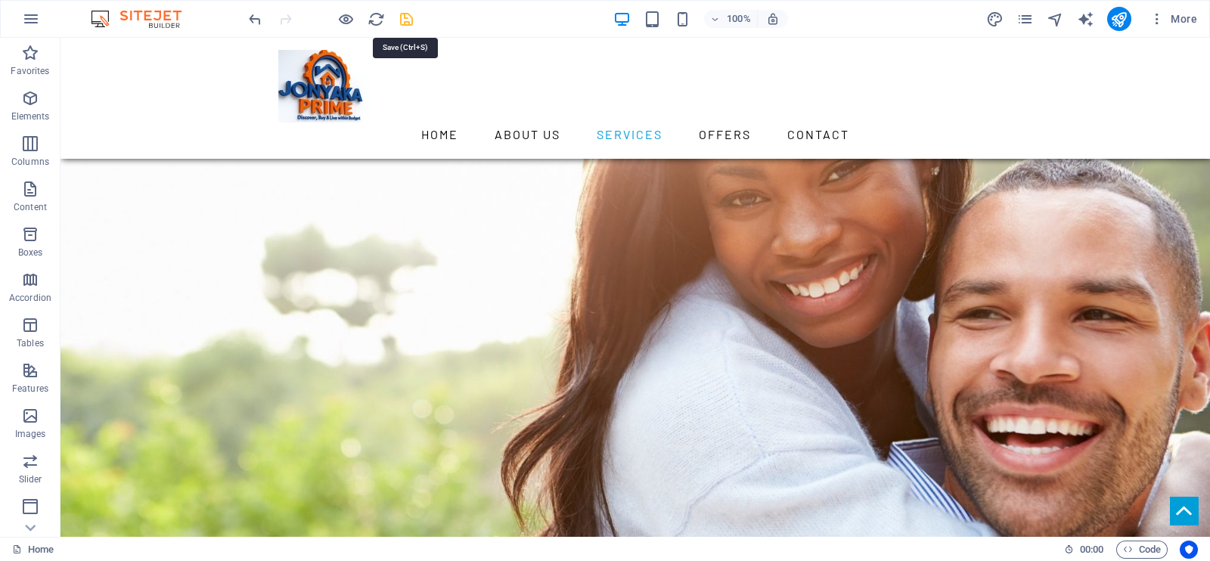
click at [410, 18] on icon "save" at bounding box center [406, 19] width 17 height 17
checkbox input "false"
click at [27, 448] on icon "button" at bounding box center [30, 507] width 18 height 18
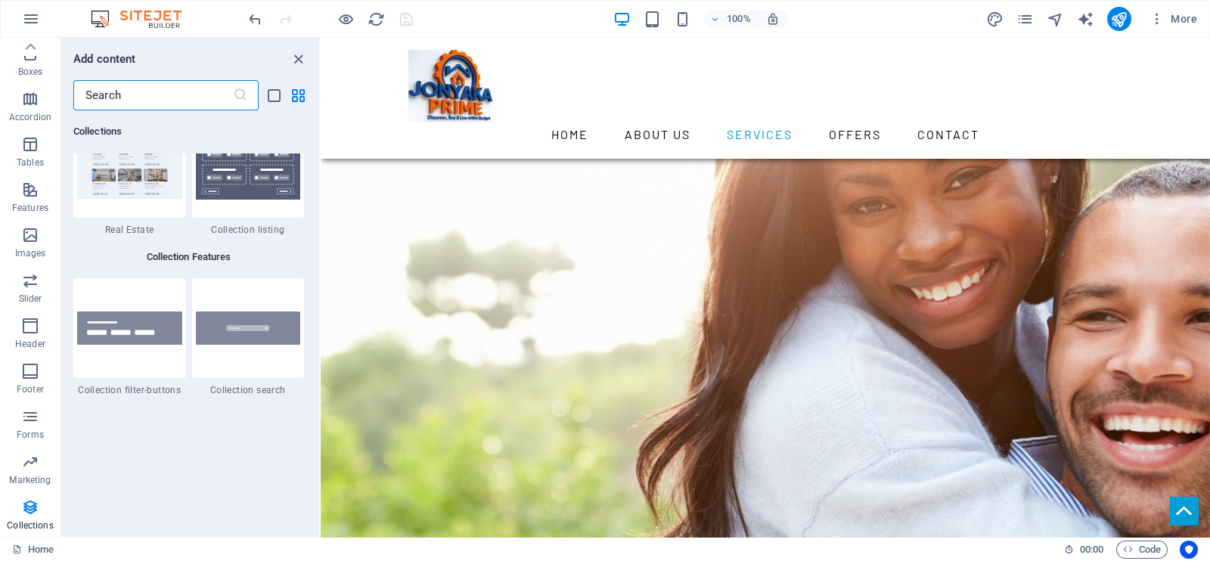
scroll to position [14314, 0]
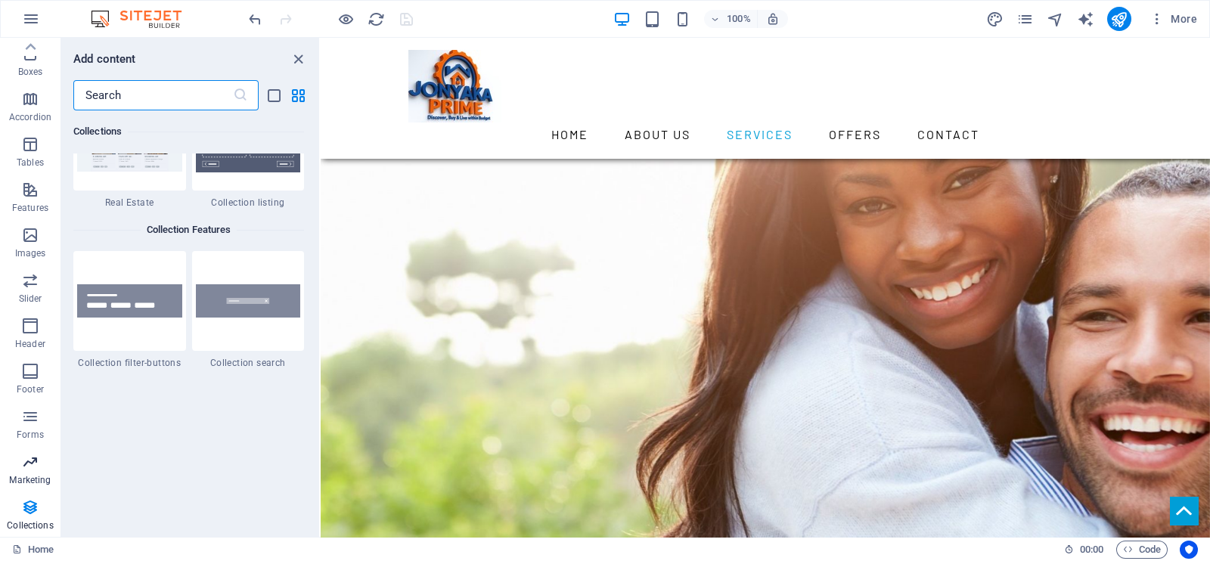
click at [25, 448] on span "Marketing" at bounding box center [30, 471] width 60 height 36
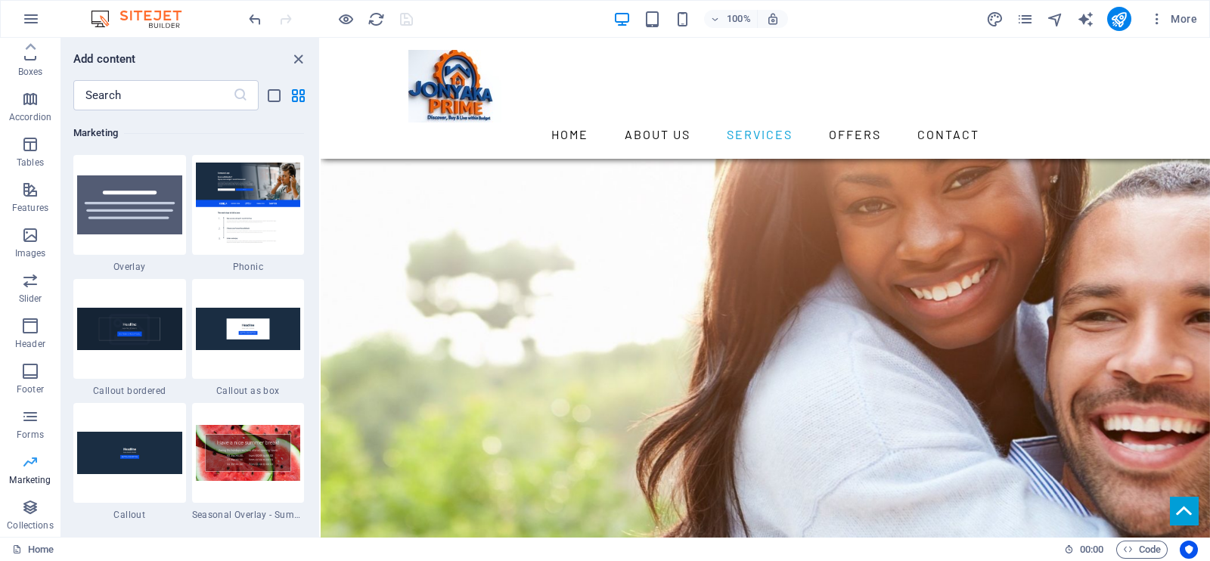
scroll to position [12316, 0]
click at [39, 411] on span "Forms" at bounding box center [30, 426] width 60 height 36
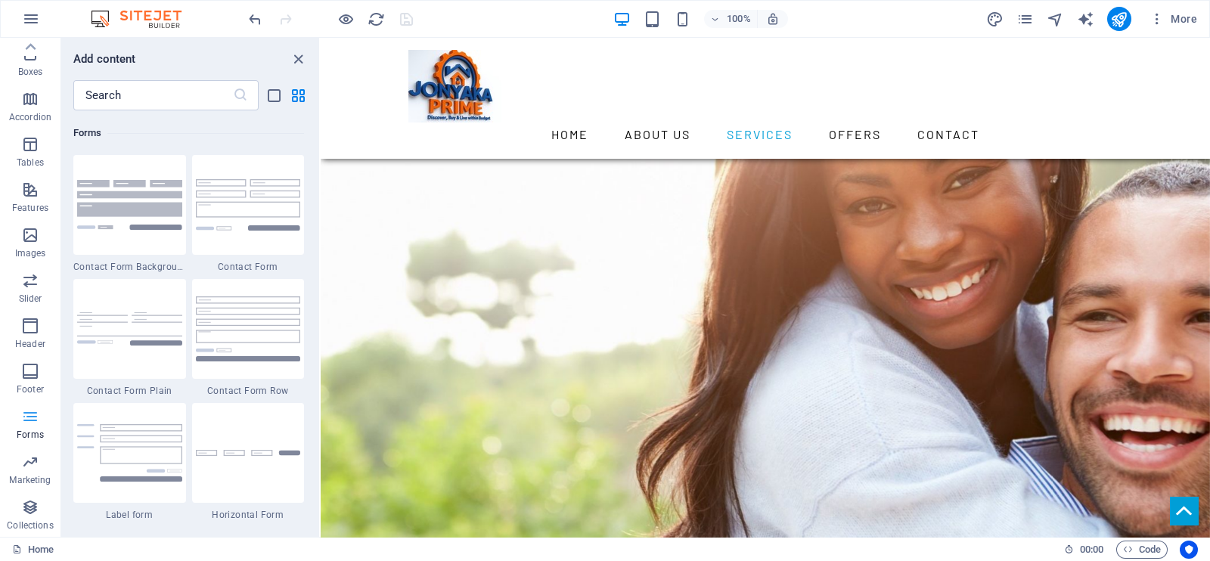
scroll to position [11039, 0]
click at [36, 379] on icon "button" at bounding box center [30, 371] width 18 height 18
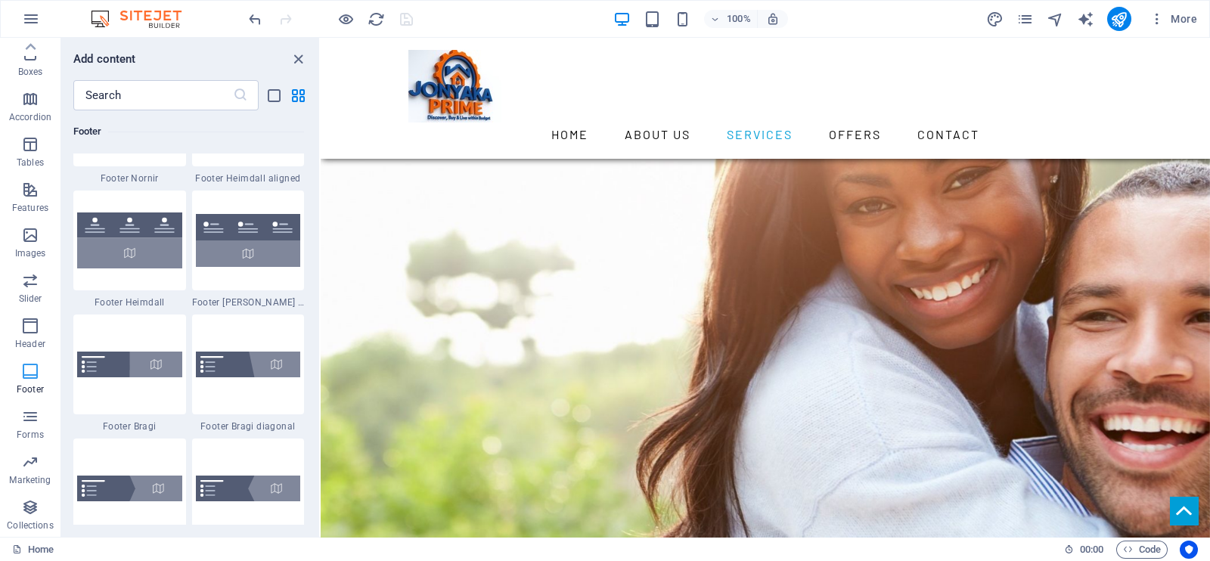
scroll to position [10010, 0]
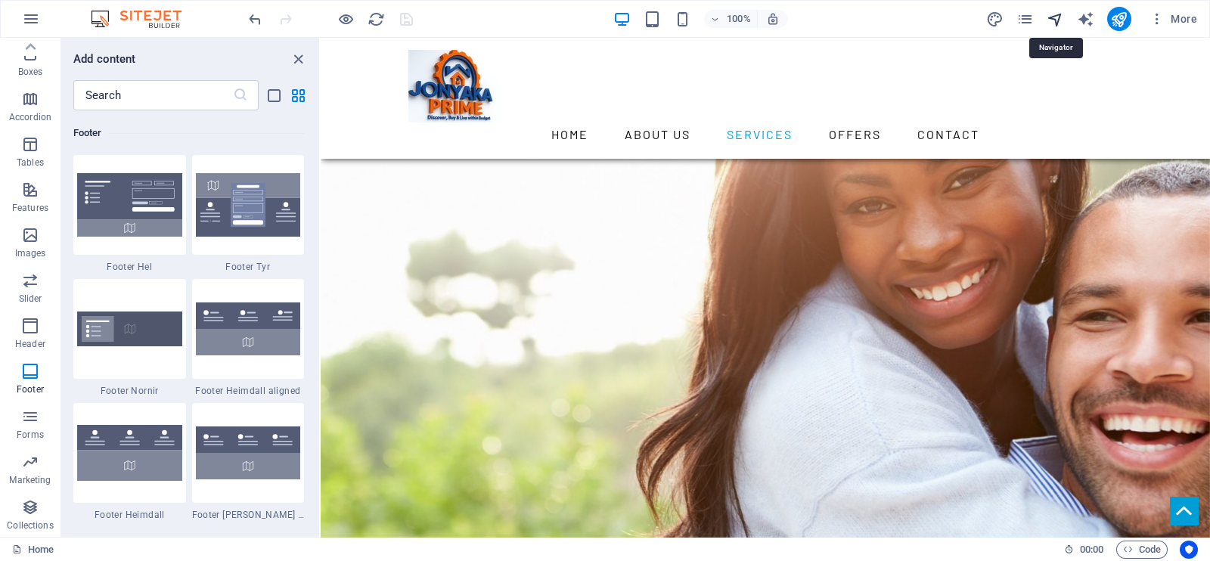
click at [967, 17] on icon "navigator" at bounding box center [1055, 19] width 17 height 17
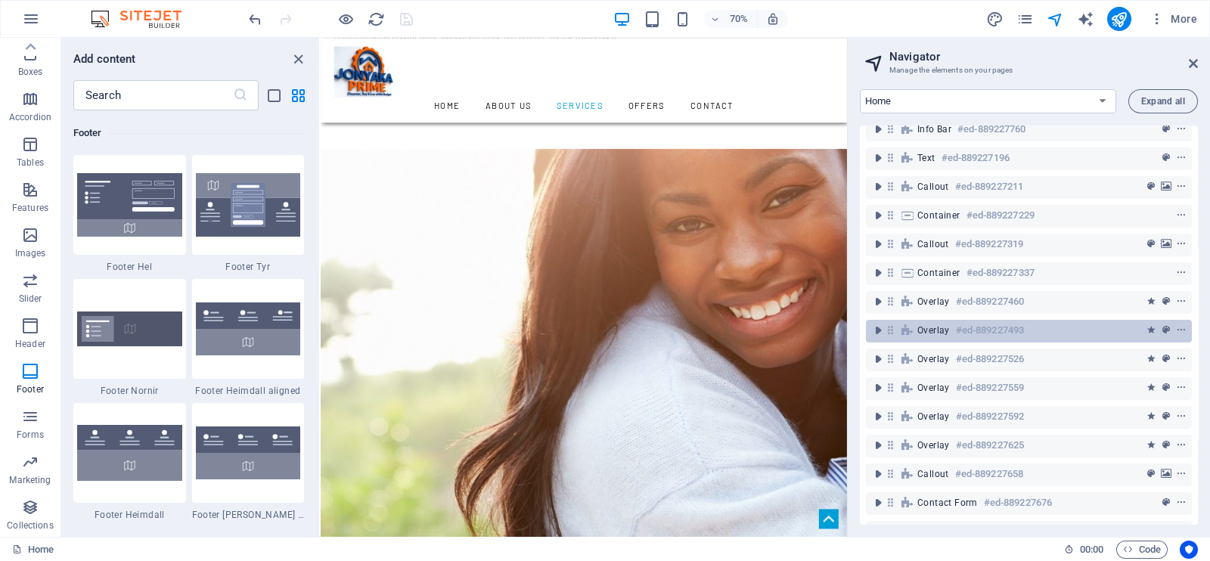
scroll to position [138, 0]
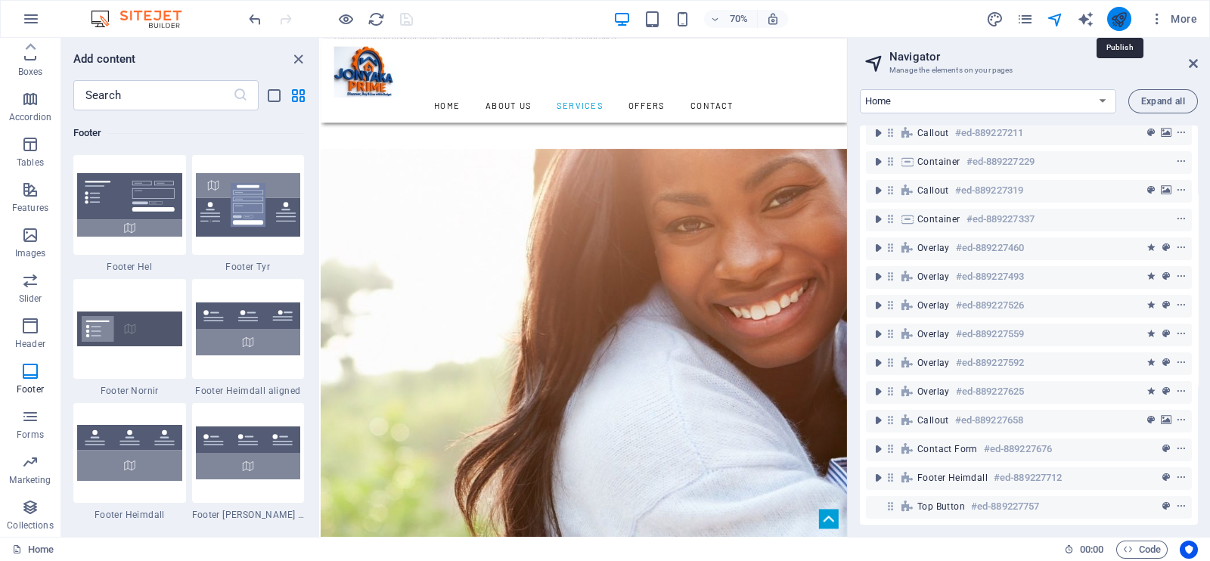
click at [967, 17] on icon "publish" at bounding box center [1118, 19] width 17 height 17
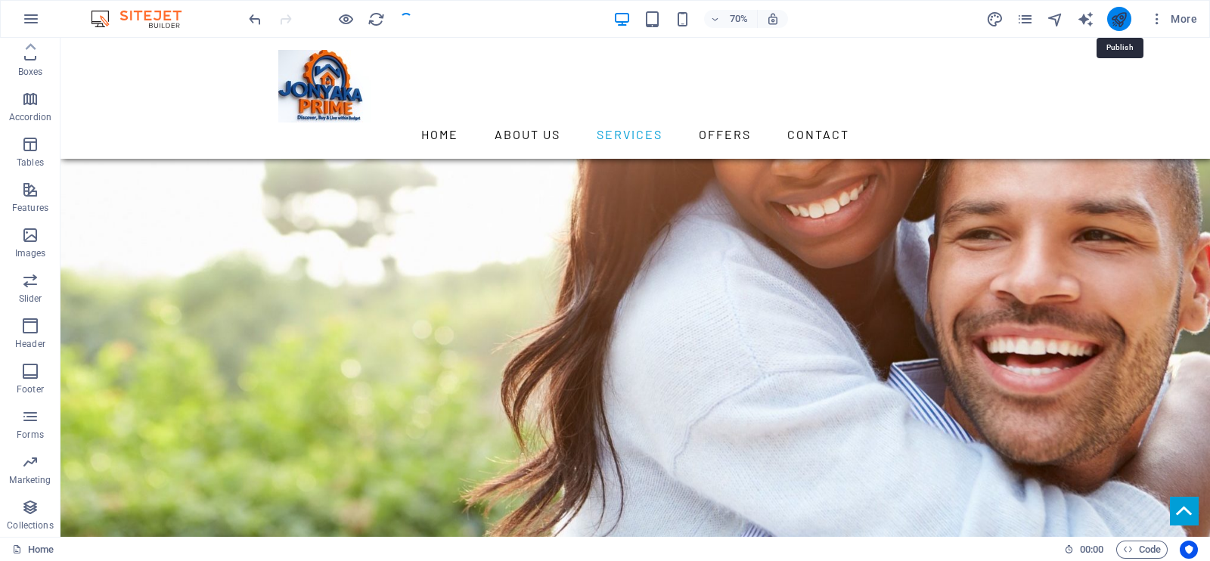
scroll to position [1095, 0]
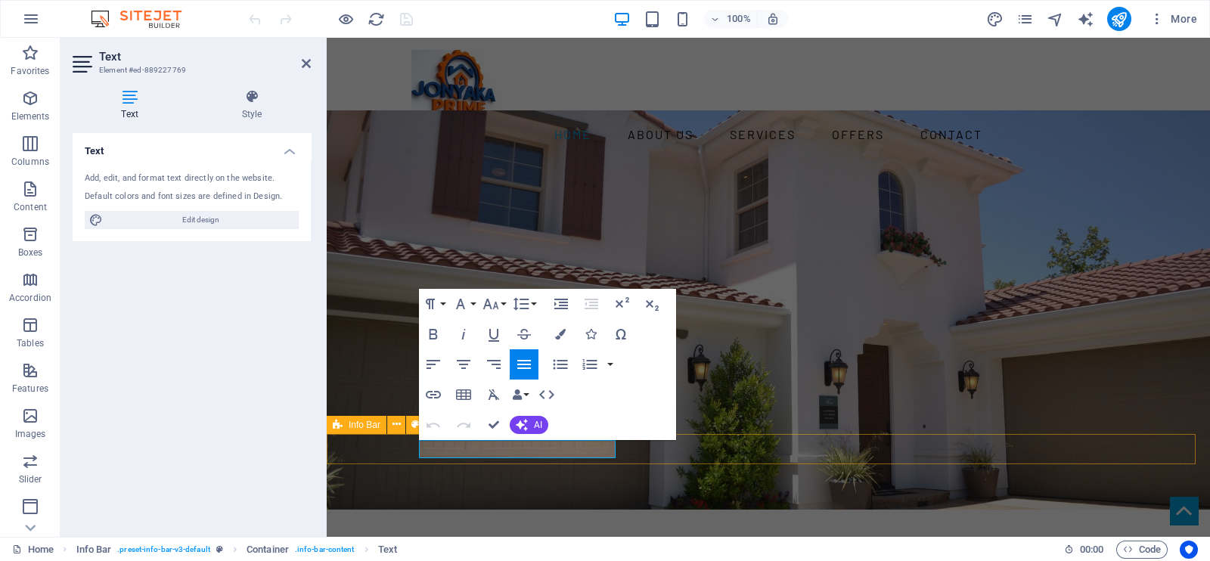
drag, startPoint x: 507, startPoint y: 448, endPoint x: 616, endPoint y: 456, distance: 110.0
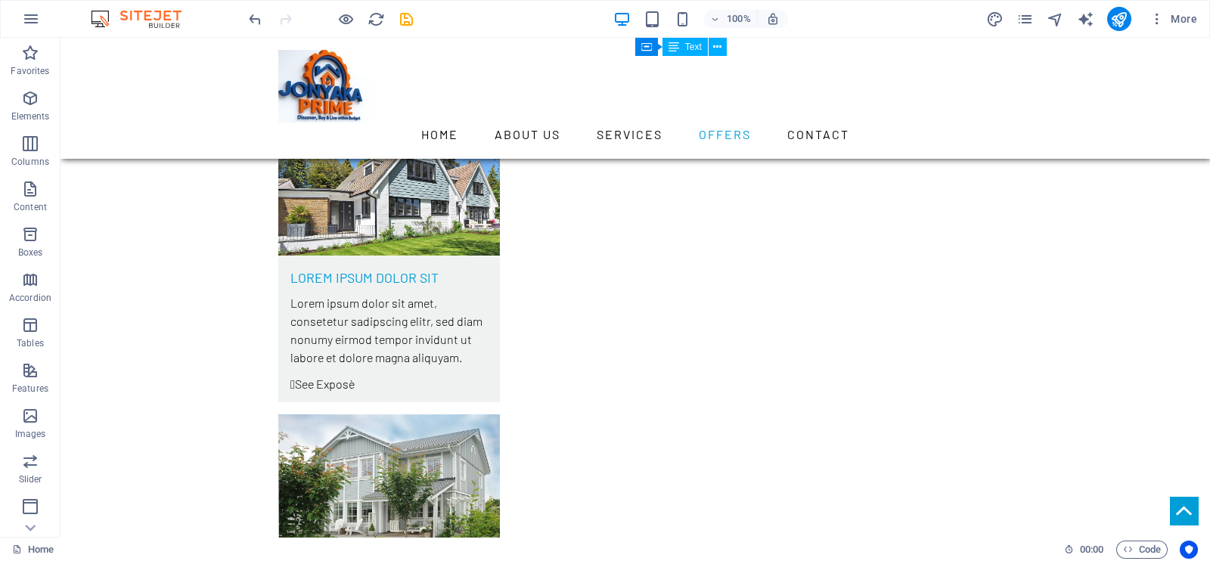
scroll to position [4551, 0]
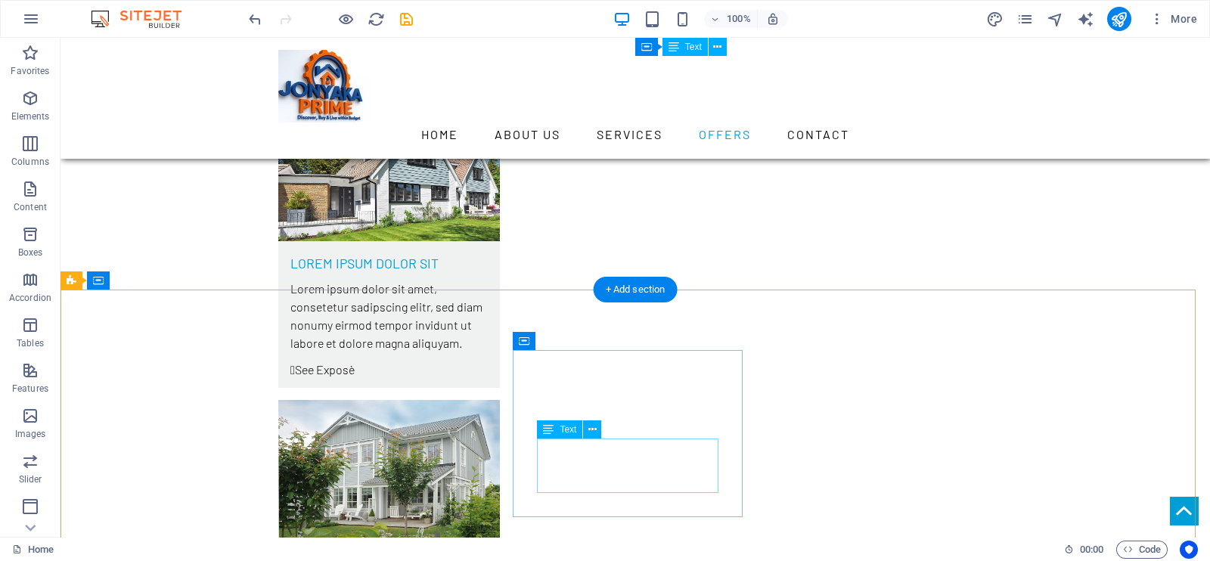
drag, startPoint x: 709, startPoint y: 466, endPoint x: 653, endPoint y: 468, distance: 56.0
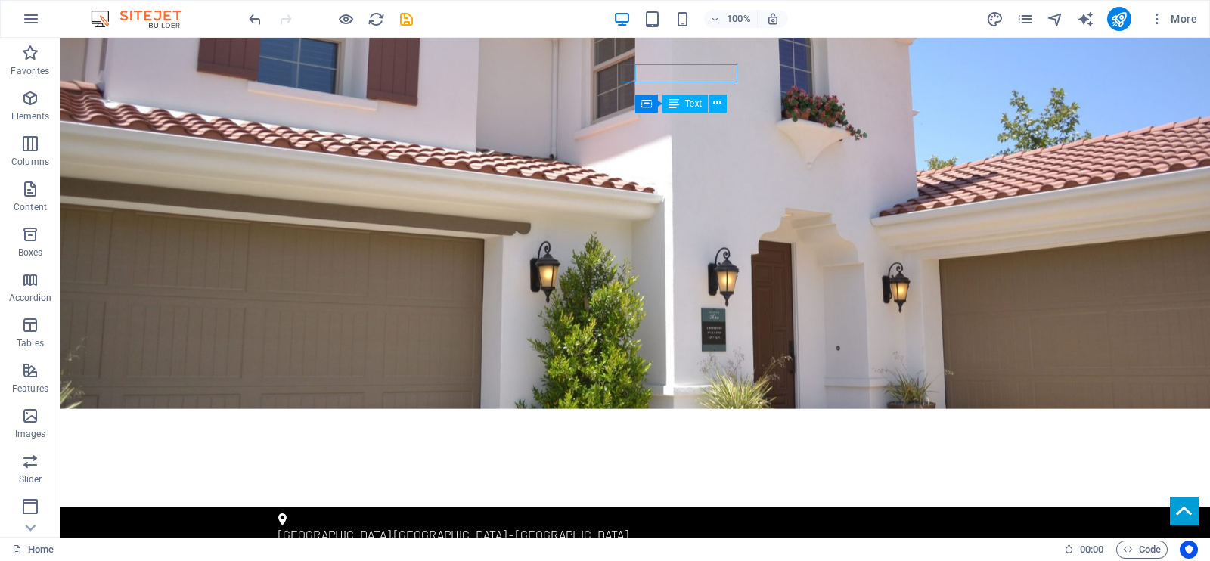
scroll to position [0, 0]
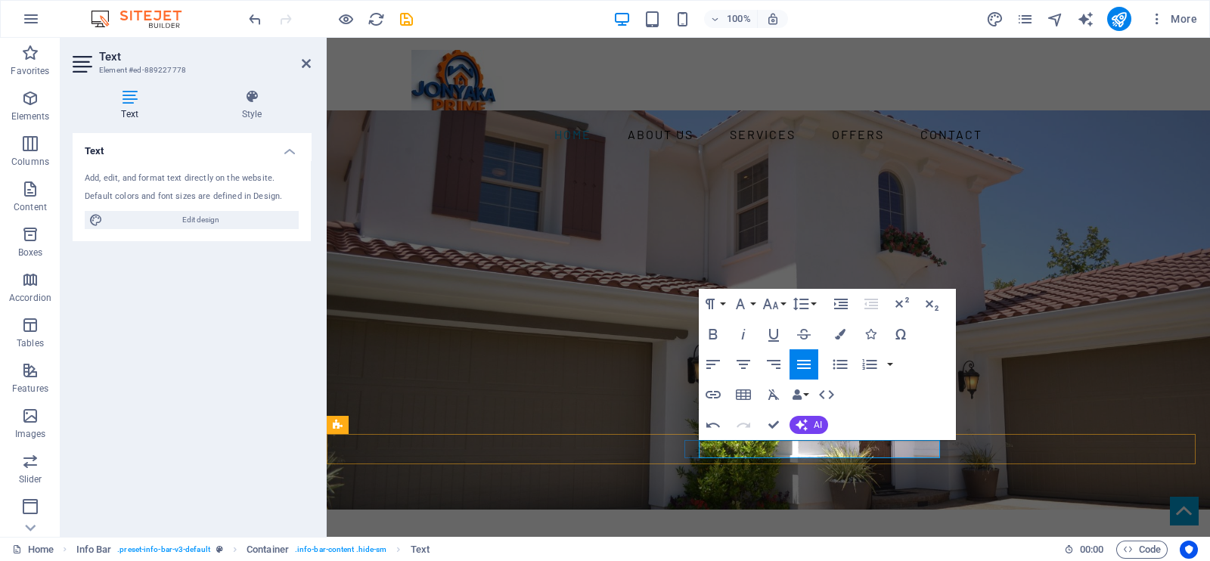
scroll to position [0, 5]
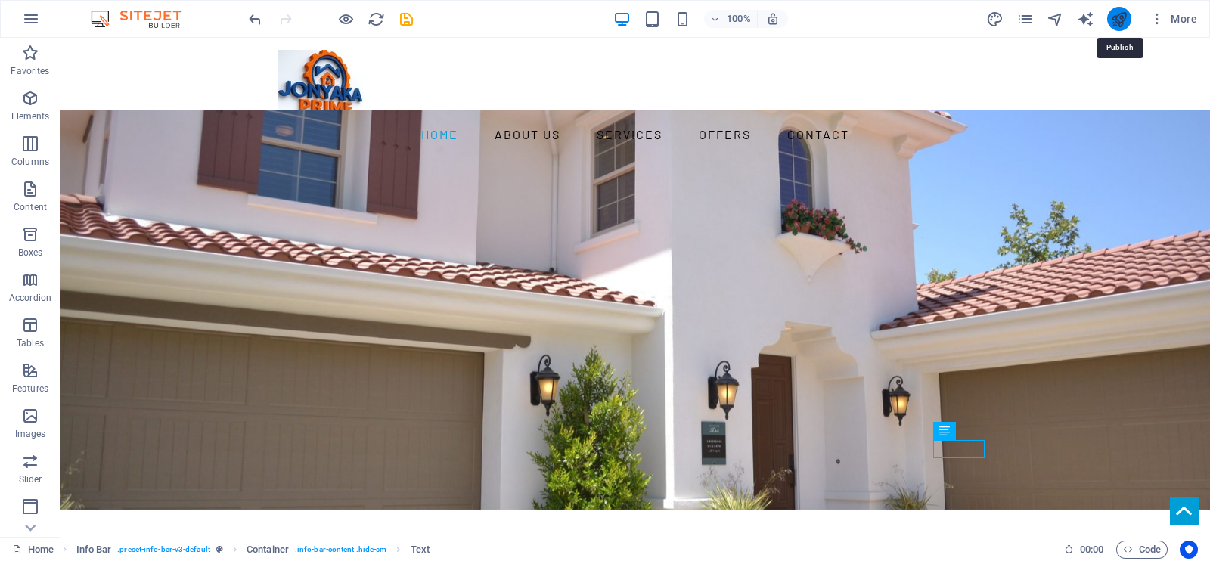
click at [1119, 21] on icon "publish" at bounding box center [1118, 19] width 17 height 17
checkbox input "false"
